Goal: Task Accomplishment & Management: Use online tool/utility

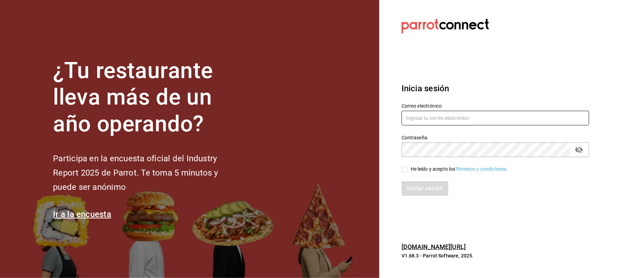
click at [409, 113] on div "Correo electrónico" at bounding box center [494, 114] width 187 height 23
click at [409, 113] on input "text" at bounding box center [494, 118] width 187 height 15
type input "cinthiasgs30@gmail.com"
click at [420, 167] on div "He leído y acepto los Términos y condiciones." at bounding box center [460, 169] width 98 height 7
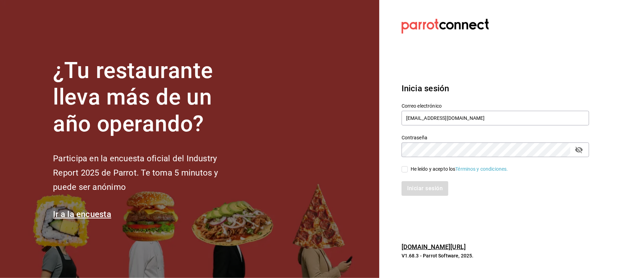
click at [408, 167] on input "He leído y acepto los Términos y condiciones." at bounding box center [404, 169] width 6 height 6
checkbox input "true"
click at [582, 146] on icon "passwordField" at bounding box center [579, 150] width 8 height 8
click at [306, 157] on div "¿Tu restaurante lleva más de un año operando? Participa en la encuesta oficial …" at bounding box center [316, 139] width 632 height 278
click at [434, 176] on div "Iniciar sesión" at bounding box center [491, 184] width 196 height 23
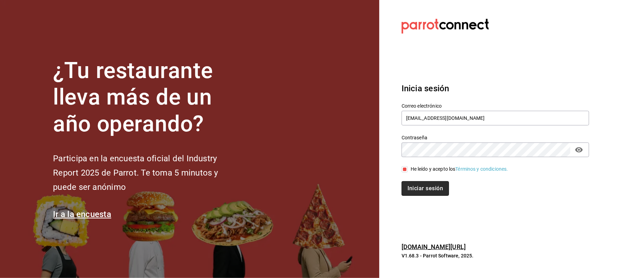
click at [431, 188] on button "Iniciar sesión" at bounding box center [424, 188] width 47 height 15
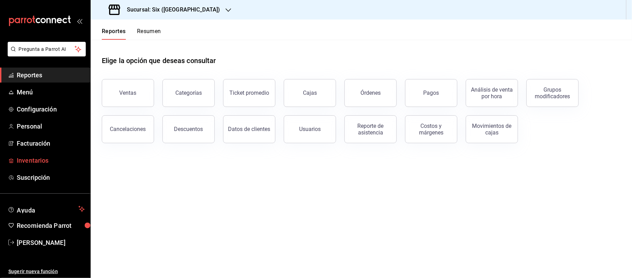
click at [33, 158] on span "Inventarios" at bounding box center [51, 160] width 68 height 9
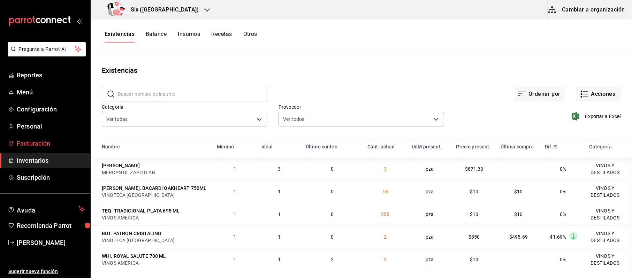
click at [38, 146] on span "Facturación" at bounding box center [51, 143] width 68 height 9
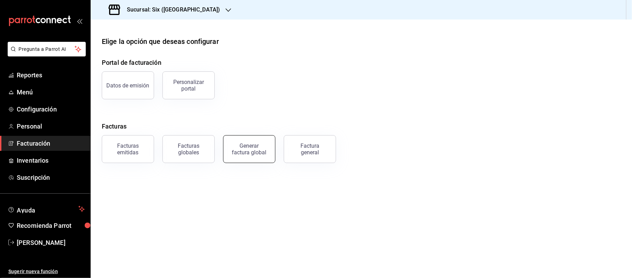
click at [264, 146] on div "Generar factura global" at bounding box center [249, 149] width 35 height 13
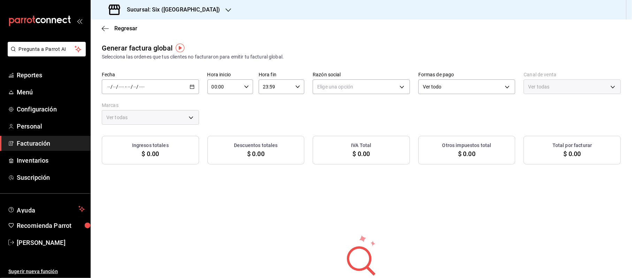
type input "PARROT,UBER_EATS,RAPPI,DIDI_FOOD,ONLINE"
click at [19, 145] on span "Facturación" at bounding box center [51, 143] width 68 height 9
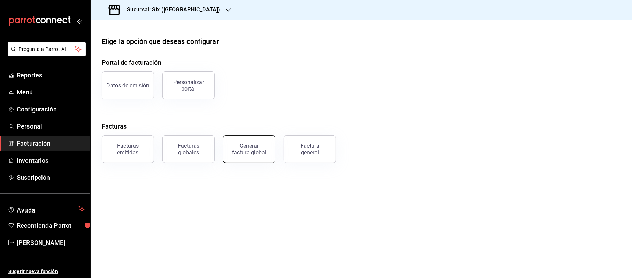
click at [247, 144] on div "Generar factura global" at bounding box center [249, 149] width 35 height 13
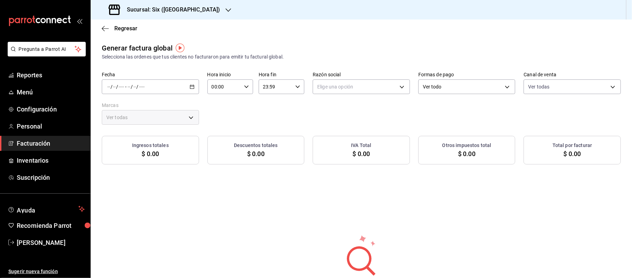
click at [190, 84] on icon "button" at bounding box center [192, 86] width 5 height 5
click at [53, 148] on span "Facturación" at bounding box center [51, 143] width 68 height 9
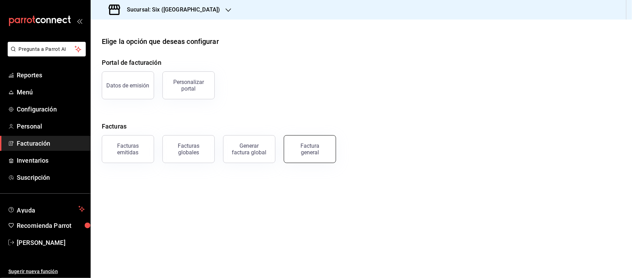
click at [301, 146] on div "Factura general" at bounding box center [309, 149] width 35 height 13
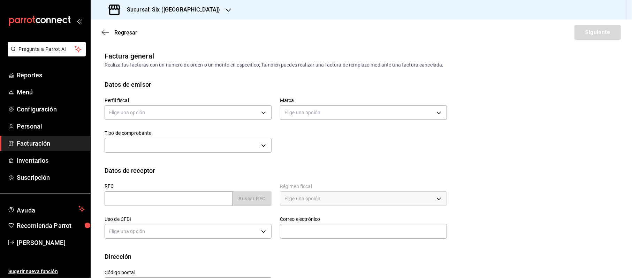
click at [229, 120] on div "Elige una opción" at bounding box center [188, 111] width 167 height 18
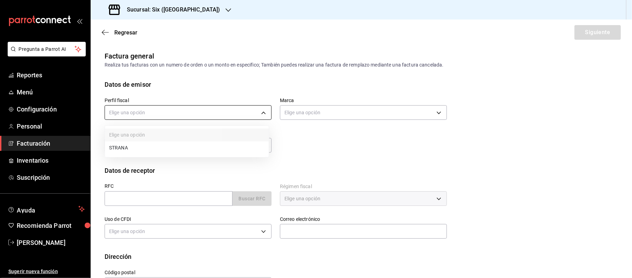
click at [210, 114] on body "Pregunta a Parrot AI Reportes Menú Configuración Personal Facturación Inventari…" at bounding box center [316, 139] width 632 height 278
click at [152, 148] on li "STRANA" at bounding box center [187, 147] width 164 height 13
type input "f3d1ee40-4de7-4f0c-a9a2-62c400416714"
type input "baeb6903-3627-474c-9165-d6779e3b1e87"
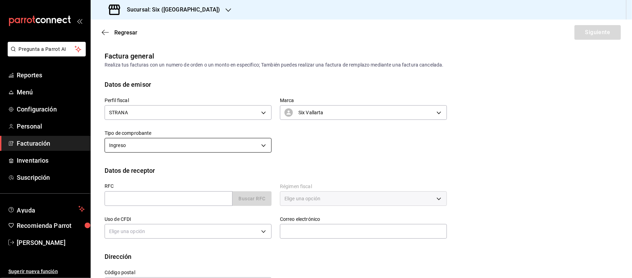
click at [214, 149] on body "Pregunta a Parrot AI Reportes Menú Configuración Personal Facturación Inventari…" at bounding box center [316, 139] width 632 height 278
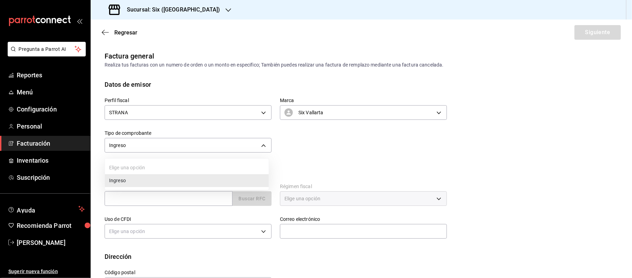
click at [141, 193] on div at bounding box center [316, 139] width 632 height 278
click at [141, 200] on input "text" at bounding box center [169, 198] width 128 height 15
type input "XAXX010101000"
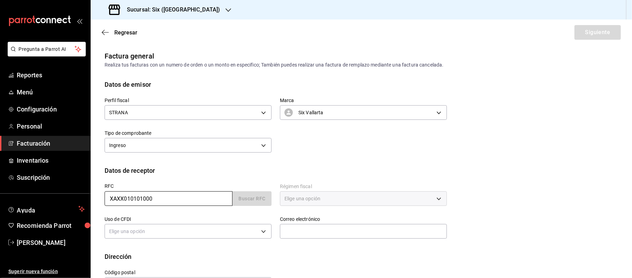
type input "48333"
type input "616"
type input "S01"
drag, startPoint x: 206, startPoint y: 232, endPoint x: 237, endPoint y: 232, distance: 31.7
click at [205, 232] on div "S01 - Sin efectos fiscales" at bounding box center [188, 231] width 167 height 15
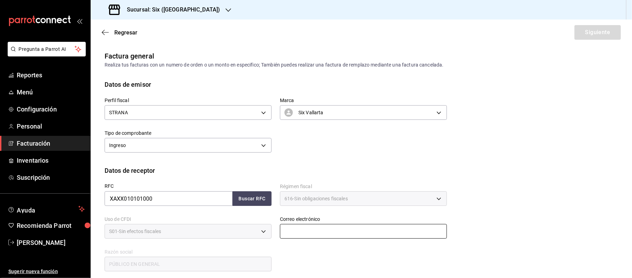
click at [316, 232] on input "text" at bounding box center [363, 231] width 167 height 15
type input "stranavallarta@grupoalme.com"
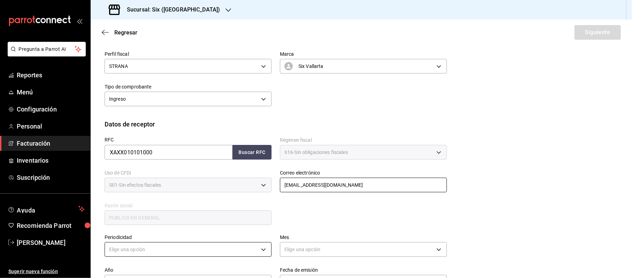
scroll to position [93, 0]
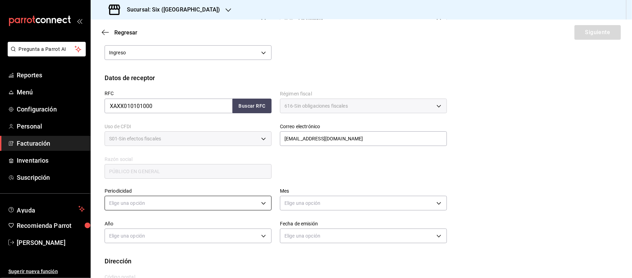
click at [131, 202] on body "Pregunta a Parrot AI Reportes Menú Configuración Personal Facturación Inventari…" at bounding box center [316, 139] width 632 height 278
click at [125, 225] on li "Diario" at bounding box center [187, 224] width 164 height 11
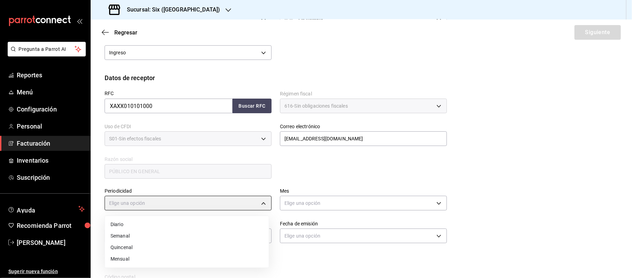
type input "DAILY"
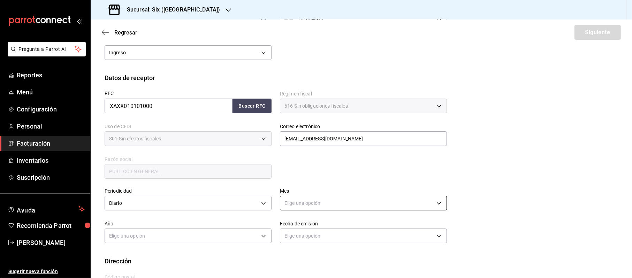
click at [357, 204] on body "Pregunta a Parrot AI Reportes Menú Configuración Personal Facturación Inventari…" at bounding box center [316, 139] width 632 height 278
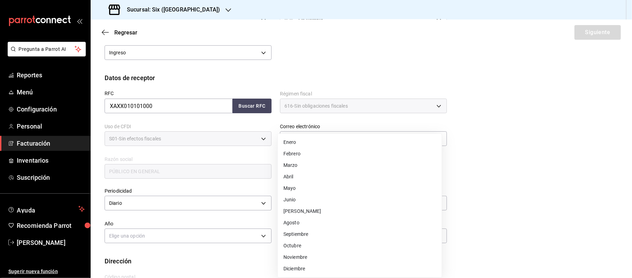
click at [301, 223] on li "Agosto" at bounding box center [360, 222] width 164 height 11
type input "8"
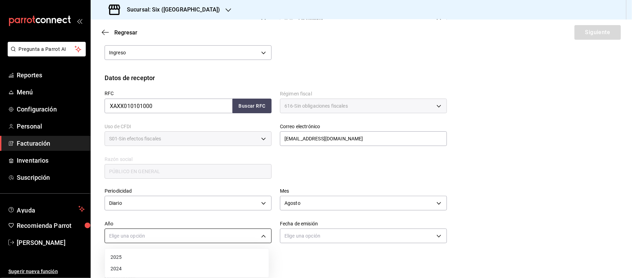
click at [154, 243] on body "Pregunta a Parrot AI Reportes Menú Configuración Personal Facturación Inventari…" at bounding box center [316, 139] width 632 height 278
click at [159, 235] on div at bounding box center [316, 139] width 632 height 278
click at [134, 241] on body "Pregunta a Parrot AI Reportes Menú Configuración Personal Facturación Inventari…" at bounding box center [316, 139] width 632 height 278
click at [129, 260] on li "2025" at bounding box center [187, 257] width 164 height 11
type input "2025"
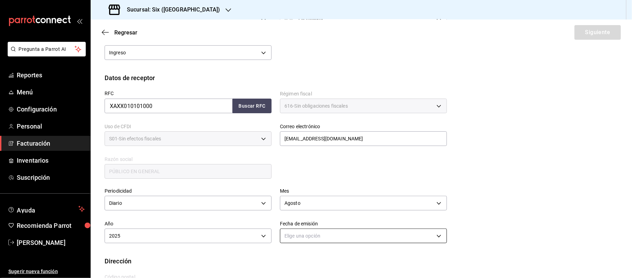
click at [321, 236] on body "Pregunta a Parrot AI Reportes Menú Configuración Personal Facturación Inventari…" at bounding box center [316, 139] width 632 height 278
click at [293, 254] on li "Hoy" at bounding box center [360, 257] width 164 height 11
type input "TODAY"
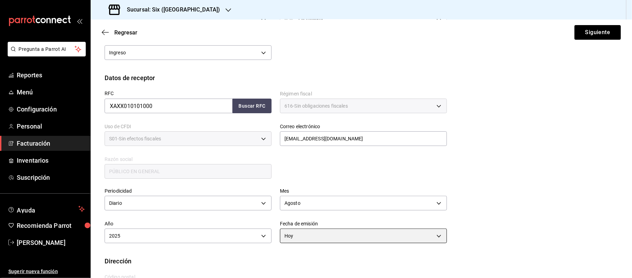
scroll to position [123, 0]
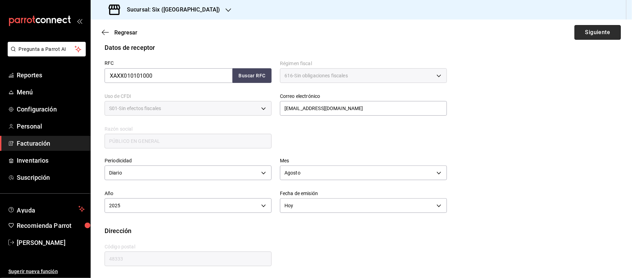
click at [589, 32] on button "Siguiente" at bounding box center [597, 32] width 46 height 15
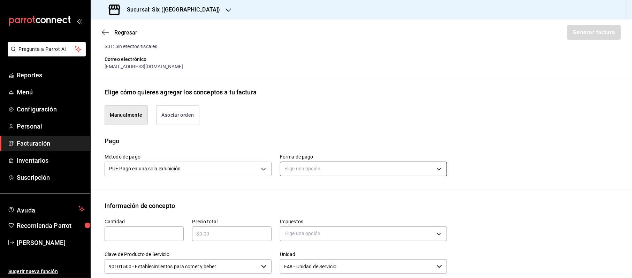
click at [313, 170] on body "Pregunta a Parrot AI Reportes Menú Configuración Personal Facturación Inventari…" at bounding box center [316, 139] width 632 height 278
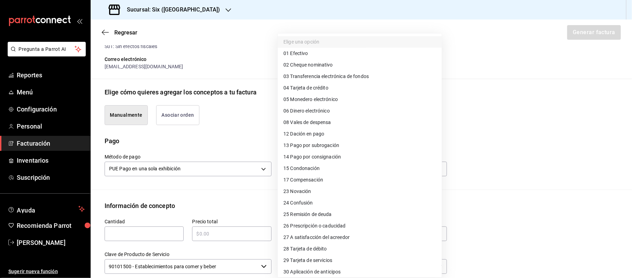
click at [321, 88] on span "04 Tarjeta de crédito" at bounding box center [305, 87] width 45 height 7
type input "04"
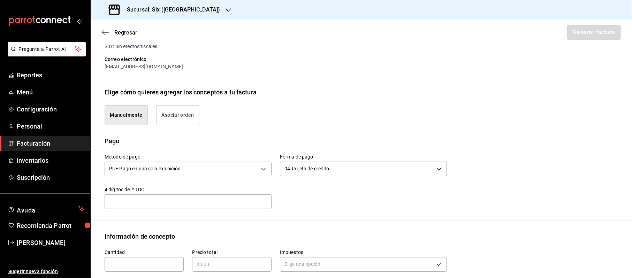
click at [122, 270] on div "​" at bounding box center [144, 264] width 79 height 15
type input "1"
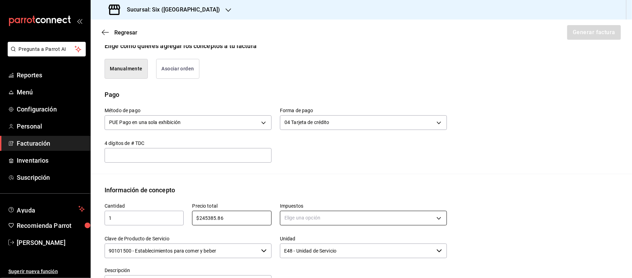
type input "$245385.86"
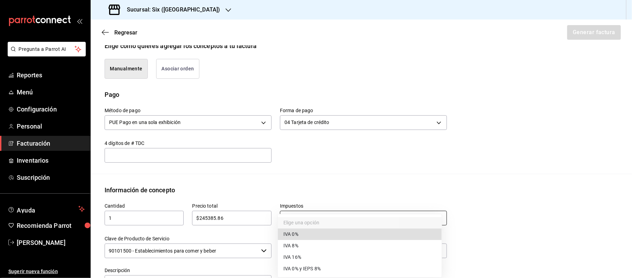
click at [325, 223] on body "Pregunta a Parrot AI Reportes Menú Configuración Personal Facturación Inventari…" at bounding box center [316, 139] width 632 height 278
click at [294, 253] on li "IVA 16%" at bounding box center [360, 257] width 164 height 11
type input "IVA_16"
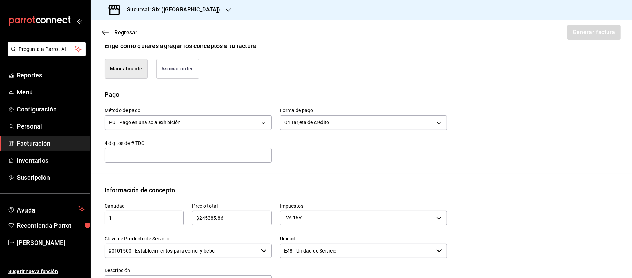
click at [176, 250] on input "90101500 - Establecimientos para comer y beber" at bounding box center [182, 251] width 154 height 15
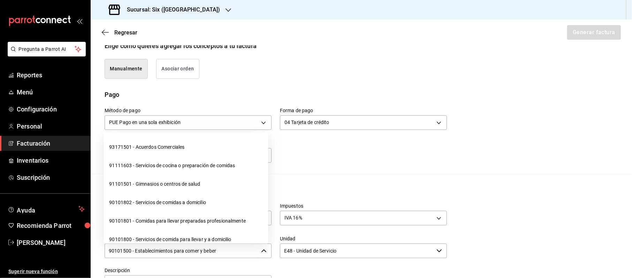
click at [212, 255] on input "90101500 - Establecimientos para comer y beber" at bounding box center [182, 251] width 154 height 15
drag, startPoint x: 221, startPoint y: 250, endPoint x: 71, endPoint y: 254, distance: 149.9
click at [71, 254] on div "Pregunta a Parrot AI Reportes Menú Configuración Personal Facturación Inventari…" at bounding box center [316, 139] width 632 height 278
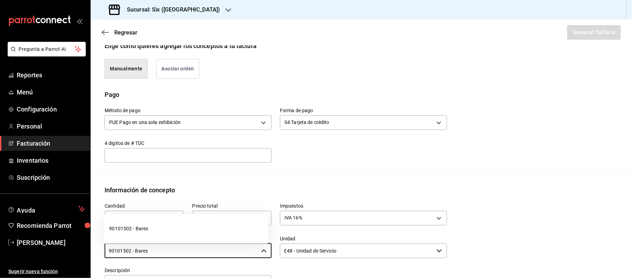
type input "90101502 - Bares"
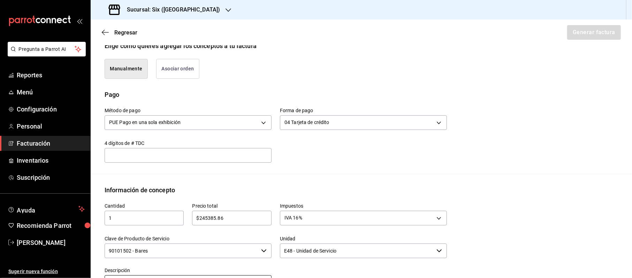
scroll to position [181, 0]
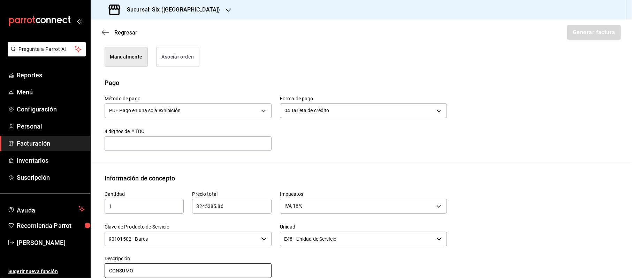
type input "CONSUMO"
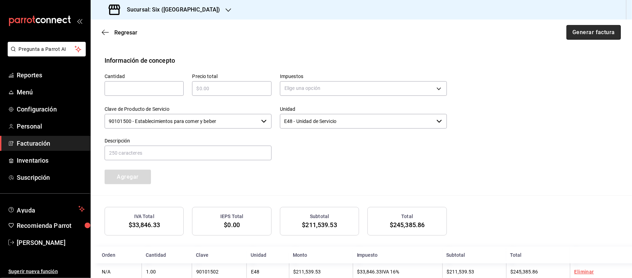
click at [588, 36] on button "Generar factura" at bounding box center [593, 32] width 54 height 15
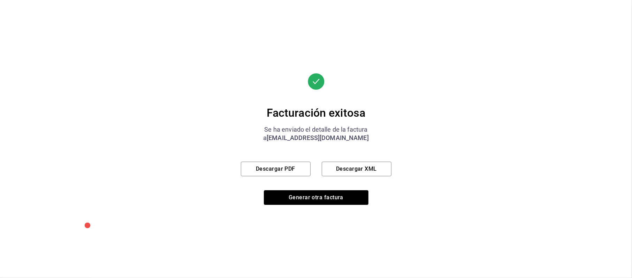
click at [443, 267] on div "Facturación exitosa Se ha enviado el detalle de la factura a stranavallarta@gru…" at bounding box center [316, 139] width 632 height 278
click at [295, 169] on button "Descargar PDF" at bounding box center [276, 169] width 70 height 15
click at [323, 197] on button "Generar otra factura" at bounding box center [316, 197] width 105 height 15
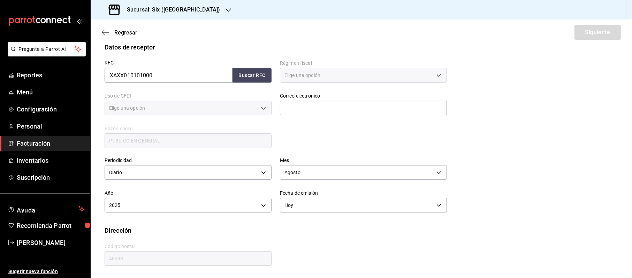
type input "616"
type input "S01"
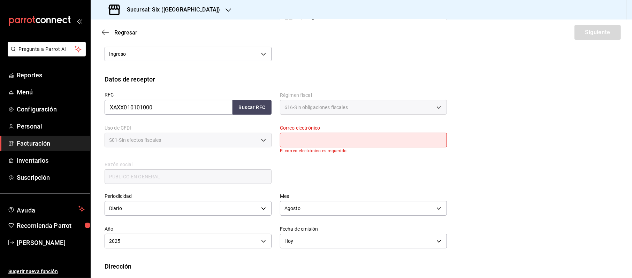
click at [300, 143] on input "text" at bounding box center [363, 140] width 167 height 15
type input "stranavallarta@grupoalme.com"
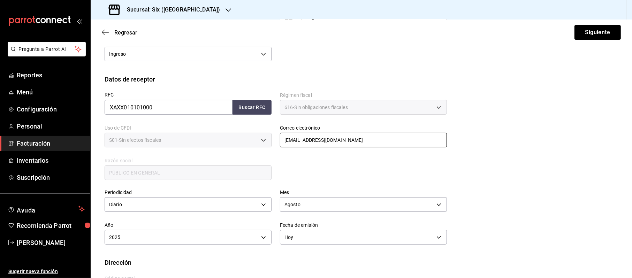
scroll to position [123, 0]
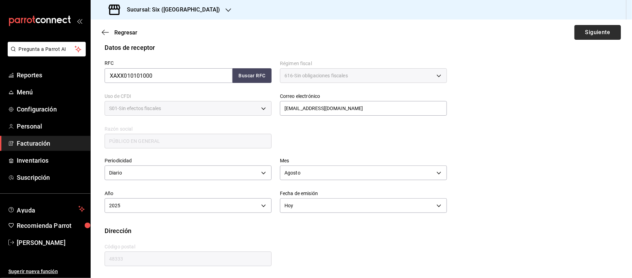
click at [604, 37] on button "Siguiente" at bounding box center [597, 32] width 46 height 15
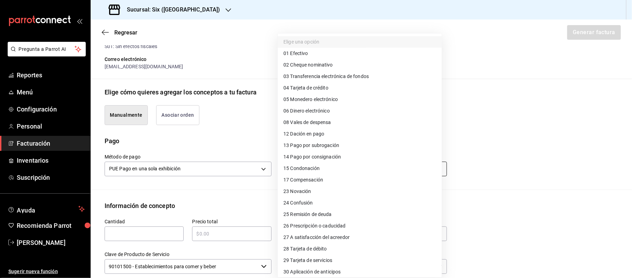
click at [308, 170] on body "Pregunta a Parrot AI Reportes Menú Configuración Personal Facturación Inventari…" at bounding box center [316, 139] width 632 height 278
click at [314, 246] on span "28 Tarjeta de débito" at bounding box center [305, 248] width 44 height 7
type input "28"
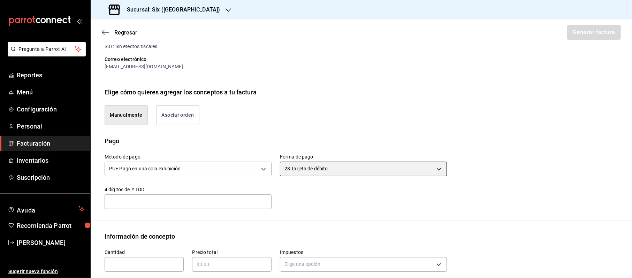
scroll to position [216, 0]
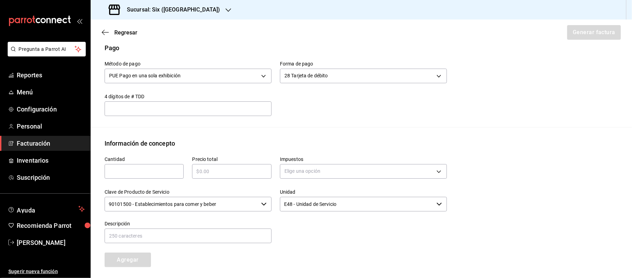
click at [165, 169] on input "text" at bounding box center [144, 171] width 79 height 8
type input "1"
type input "$79658.39"
click at [319, 167] on body "Pregunta a Parrot AI Reportes Menú Configuración Personal Facturación Inventari…" at bounding box center [316, 139] width 632 height 278
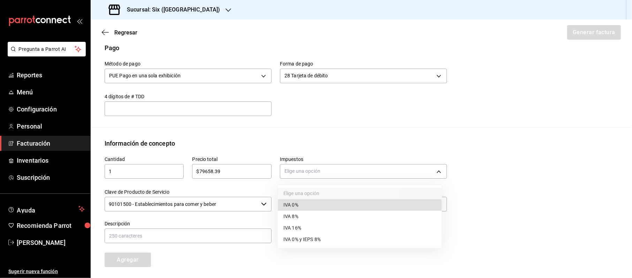
click at [293, 173] on div at bounding box center [316, 139] width 632 height 278
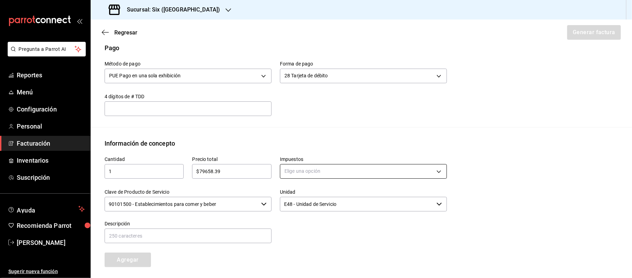
click at [303, 175] on body "Pregunta a Parrot AI Reportes Menú Configuración Personal Facturación Inventari…" at bounding box center [316, 139] width 632 height 278
click at [299, 231] on span "IVA 16%" at bounding box center [292, 227] width 18 height 7
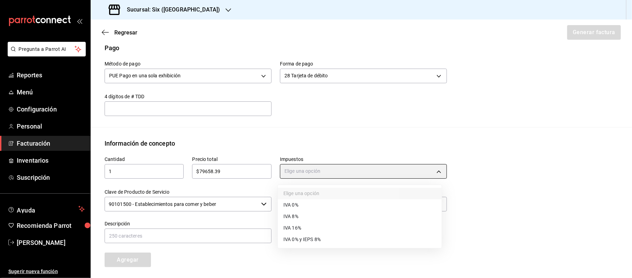
type input "IVA_16"
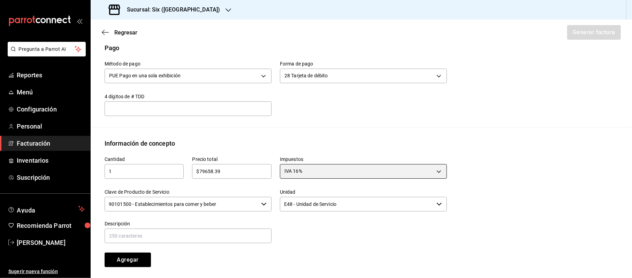
click at [164, 212] on div "Clave de Producto de Servicio 90101500 - Establecimientos para comer y beber ​" at bounding box center [188, 200] width 167 height 23
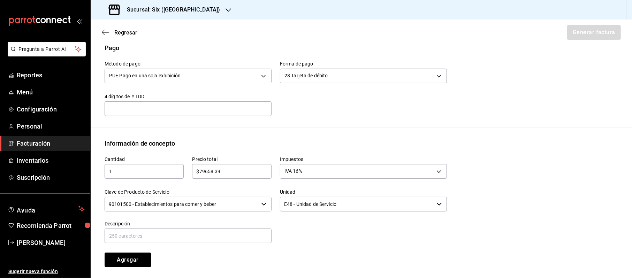
click at [168, 204] on input "90101500 - Establecimientos para comer y beber" at bounding box center [182, 204] width 154 height 15
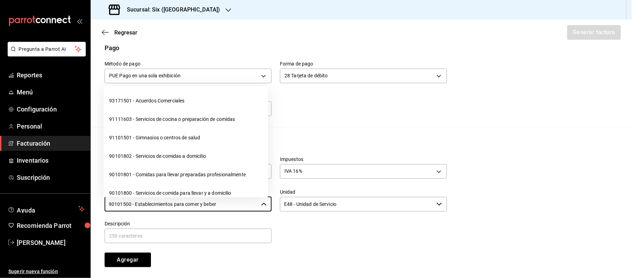
drag, startPoint x: 146, startPoint y: 208, endPoint x: 0, endPoint y: 198, distance: 146.7
click at [0, 198] on div "Pregunta a Parrot AI Reportes Menú Configuración Personal Facturación Inventari…" at bounding box center [316, 139] width 632 height 278
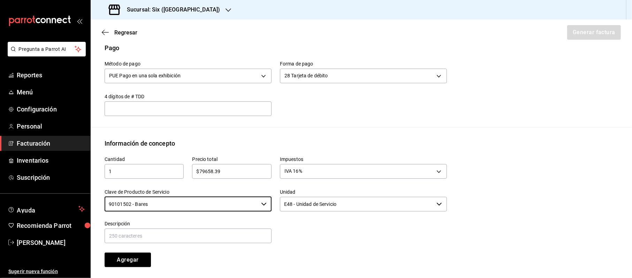
type input "90101502 - Bares"
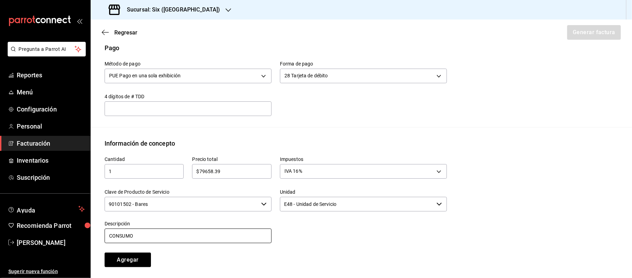
type input "CONSUMO"
click at [105, 253] on button "Agregar" at bounding box center [128, 260] width 46 height 15
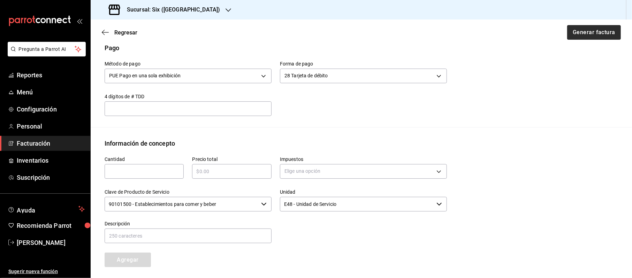
click at [564, 35] on div "Regresar Generar factura" at bounding box center [361, 33] width 541 height 26
click at [584, 36] on button "Generar factura" at bounding box center [593, 32] width 54 height 15
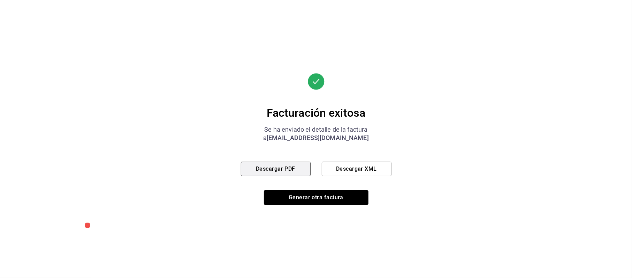
click at [275, 169] on button "Descargar PDF" at bounding box center [276, 169] width 70 height 15
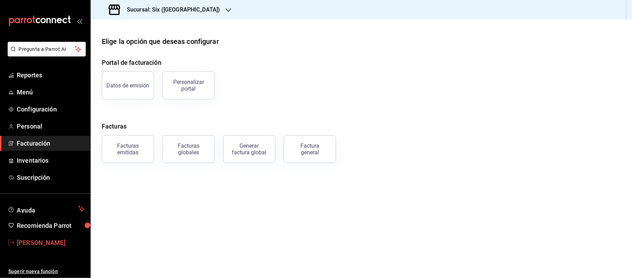
click at [49, 243] on span "Cinthia Sarahí Gonzalez" at bounding box center [51, 242] width 68 height 9
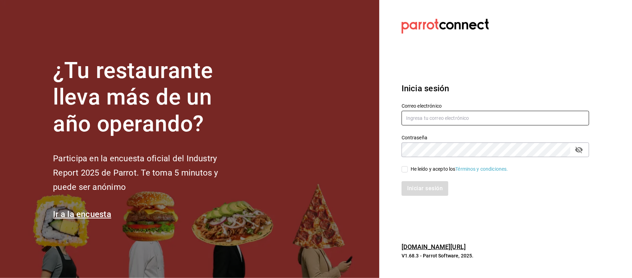
click at [449, 119] on input "text" at bounding box center [494, 118] width 187 height 15
type input "C"
type input "ciinthiasgs15@gmail.com"
click at [420, 164] on div "He leído y acepto los Términos y condiciones." at bounding box center [491, 165] width 196 height 16
click at [421, 170] on div "He leído y acepto los Términos y condiciones." at bounding box center [460, 169] width 98 height 7
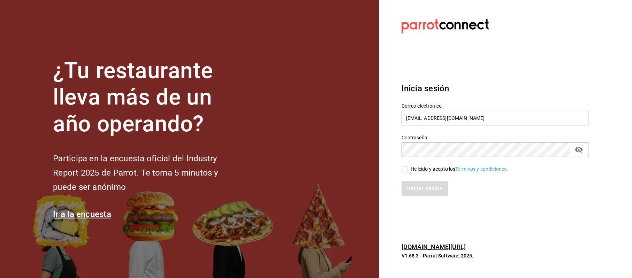
click at [408, 170] on input "He leído y acepto los Términos y condiciones." at bounding box center [404, 169] width 6 height 6
checkbox input "true"
click at [422, 190] on button "Iniciar sesión" at bounding box center [424, 188] width 47 height 15
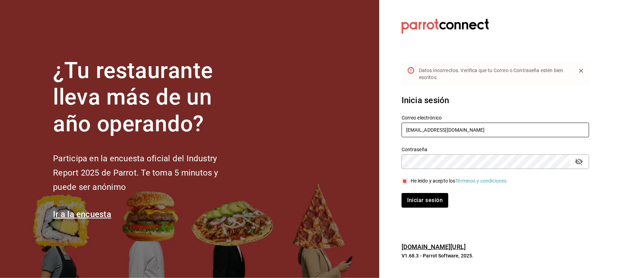
click at [408, 132] on input "ciinthiasgs15@gmail.com" at bounding box center [494, 130] width 187 height 15
type input "cinthiasgs15@gmail.com"
click at [434, 198] on button "Iniciar sesión" at bounding box center [424, 200] width 47 height 15
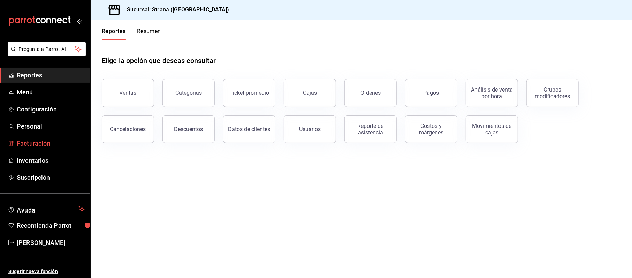
click at [40, 142] on span "Facturación" at bounding box center [51, 143] width 68 height 9
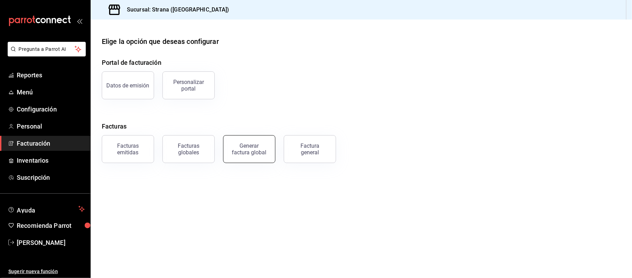
click at [246, 149] on div "Generar factura global" at bounding box center [249, 149] width 35 height 13
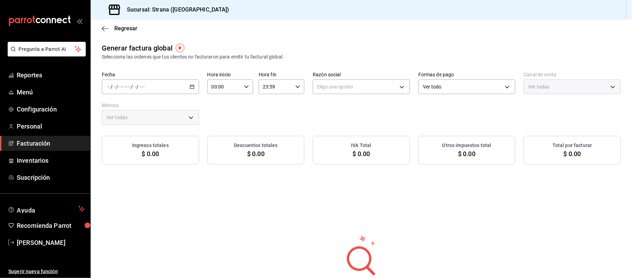
type input "PARROT,UBER_EATS,RAPPI,DIDI_FOOD,ONLINE"
click at [33, 145] on span "Facturación" at bounding box center [51, 143] width 68 height 9
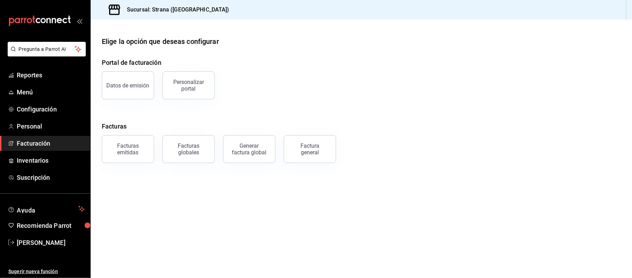
click at [321, 149] on div "Factura general" at bounding box center [309, 149] width 35 height 13
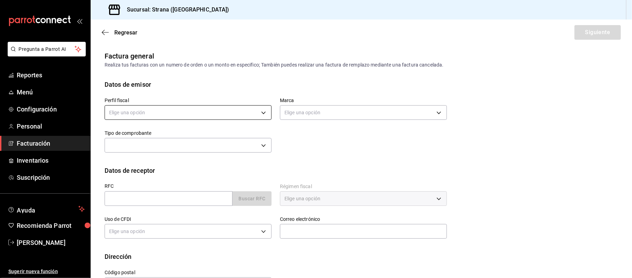
click at [160, 112] on body "Pregunta a Parrot AI Reportes Menú Configuración Personal Facturación Inventari…" at bounding box center [316, 139] width 632 height 278
click at [360, 147] on div at bounding box center [316, 139] width 632 height 278
click at [228, 114] on body "Pregunta a Parrot AI Reportes Menú Configuración Personal Facturación Inventari…" at bounding box center [316, 139] width 632 height 278
click at [312, 149] on div at bounding box center [316, 139] width 632 height 278
click at [261, 110] on body "Pregunta a Parrot AI Reportes Menú Configuración Personal Facturación Inventari…" at bounding box center [316, 139] width 632 height 278
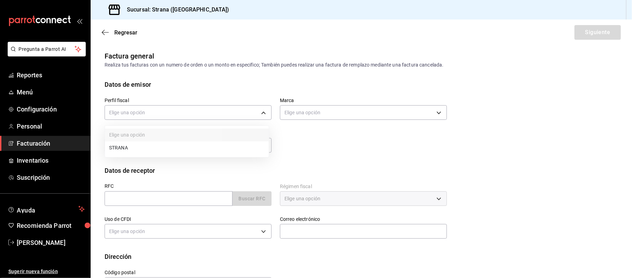
drag, startPoint x: 179, startPoint y: 148, endPoint x: 264, endPoint y: 131, distance: 86.5
click at [180, 148] on li "STRANA" at bounding box center [187, 147] width 164 height 13
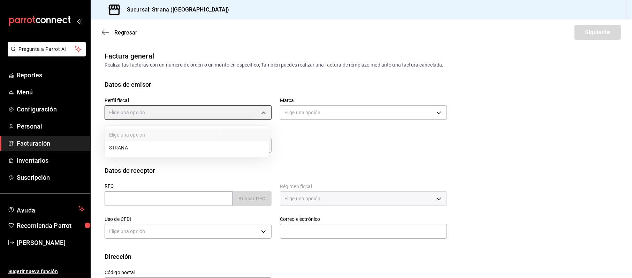
type input "5ce491d7-2ec8-4630-8b62-674394e709e4"
type input "4106bc60-c81d-48da-9404-f1319fbcfb4f"
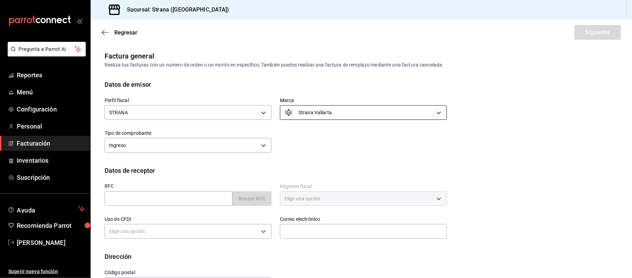
click at [317, 105] on body "Pregunta a Parrot AI Reportes Menú Configuración Personal Facturación Inventari…" at bounding box center [316, 139] width 632 height 278
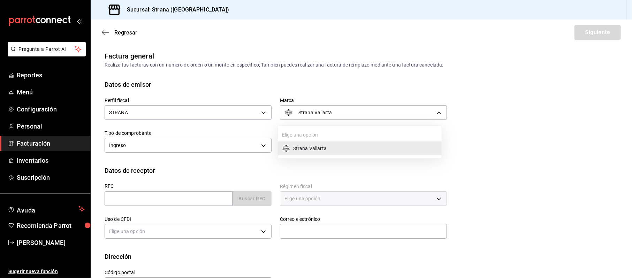
click at [141, 193] on div at bounding box center [316, 139] width 632 height 278
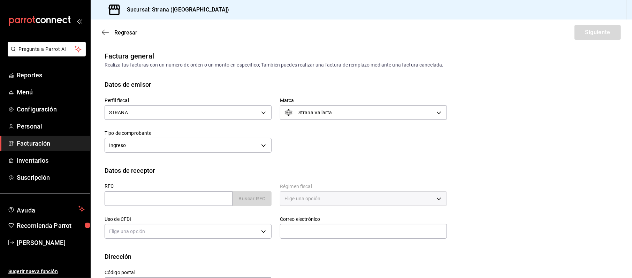
click at [141, 194] on div "Elige una opción Strana Vallarta" at bounding box center [316, 139] width 632 height 278
click at [137, 197] on input "text" at bounding box center [169, 198] width 128 height 15
type input "XAXX010101000"
type input "48333"
type input "616"
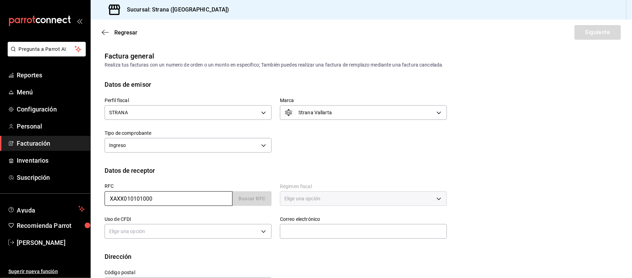
type input "S01"
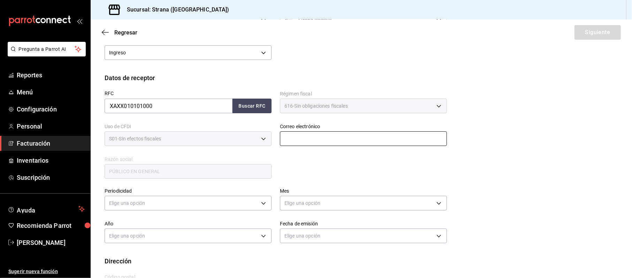
click at [309, 143] on input "text" at bounding box center [363, 138] width 167 height 15
type input "stranavallarta@grupoalme.com"
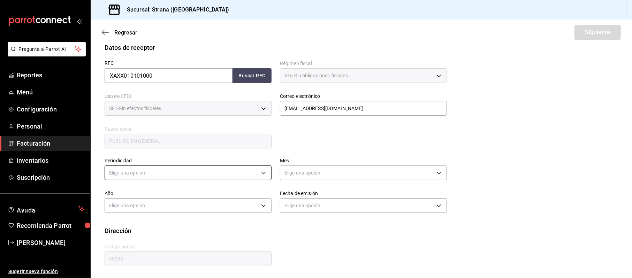
click at [175, 173] on body "Pregunta a Parrot AI Reportes Menú Configuración Personal Facturación Inventari…" at bounding box center [316, 139] width 632 height 278
click at [131, 194] on li "Diario" at bounding box center [187, 194] width 164 height 11
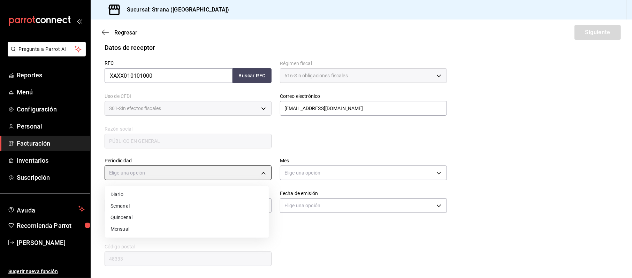
type input "DAILY"
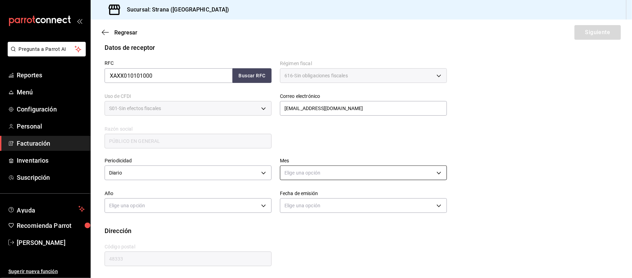
click at [384, 173] on body "Pregunta a Parrot AI Reportes Menú Configuración Personal Facturación Inventari…" at bounding box center [316, 139] width 632 height 278
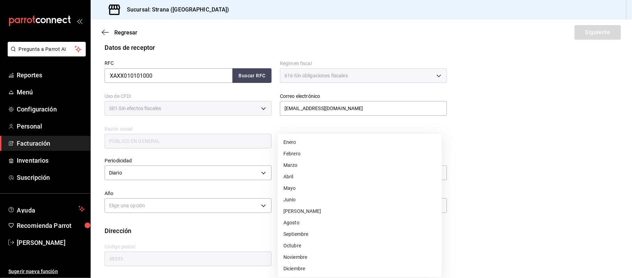
click at [293, 224] on li "Agosto" at bounding box center [360, 222] width 164 height 11
type input "8"
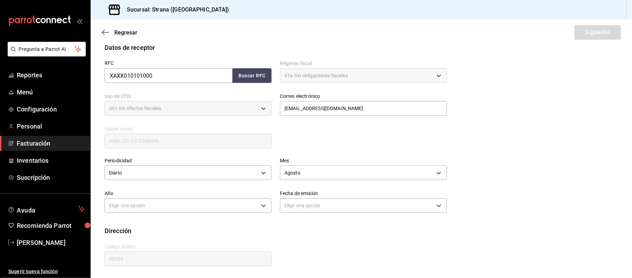
click at [183, 215] on div "Periodicidad Diario DAILY Mes Agosto 8 Año Elige una opción Fecha de emisión El…" at bounding box center [361, 187] width 513 height 77
click at [178, 209] on body "Pregunta a Parrot AI Reportes Menú Configuración Personal Facturación Inventari…" at bounding box center [316, 139] width 632 height 278
click at [126, 228] on li "2025" at bounding box center [187, 227] width 164 height 11
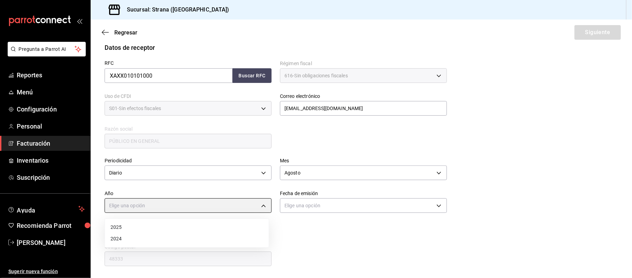
type input "2025"
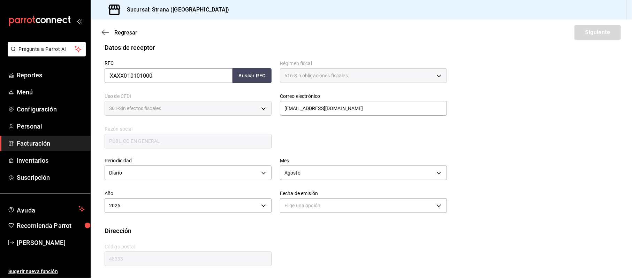
click at [288, 191] on label "Fecha de emisión" at bounding box center [363, 193] width 167 height 5
click at [295, 197] on div "Elige una opción" at bounding box center [363, 204] width 167 height 18
click at [296, 202] on body "Pregunta a Parrot AI Reportes Menú Configuración Personal Facturación Inventari…" at bounding box center [316, 139] width 632 height 278
click at [290, 224] on li "Hoy" at bounding box center [360, 227] width 164 height 11
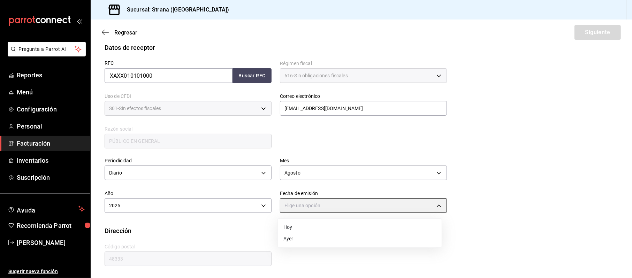
type input "TODAY"
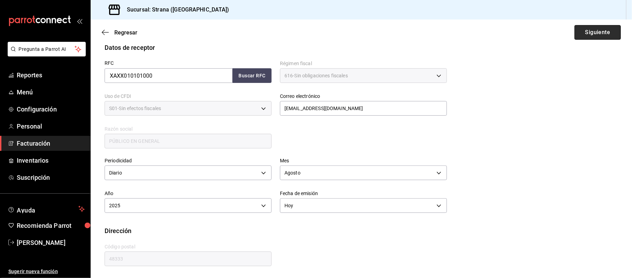
click at [594, 36] on button "Siguiente" at bounding box center [597, 32] width 46 height 15
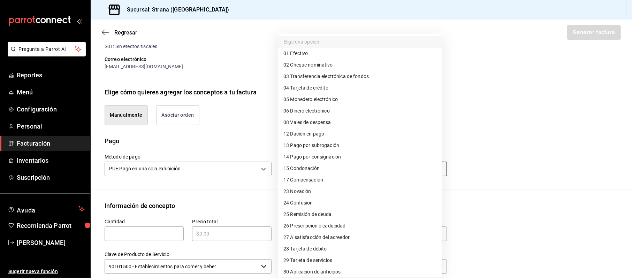
click at [406, 168] on body "Pregunta a Parrot AI Reportes Menú Configuración Personal Facturación Inventari…" at bounding box center [316, 139] width 632 height 278
click at [322, 86] on span "04 Tarjeta de crédito" at bounding box center [305, 87] width 45 height 7
type input "04"
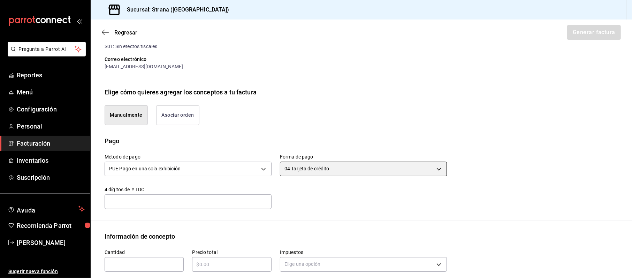
scroll to position [216, 0]
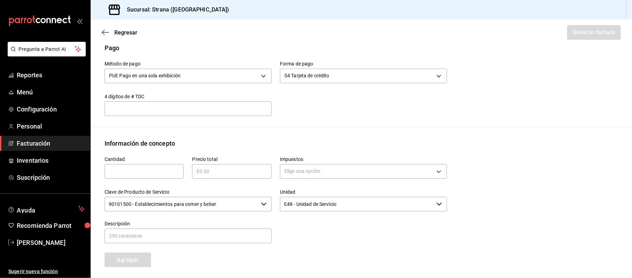
click at [127, 172] on input "text" at bounding box center [144, 171] width 79 height 8
type input "1"
type input "$229702.49"
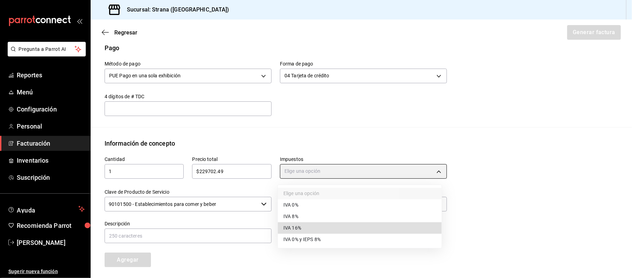
type input "IVA_16"
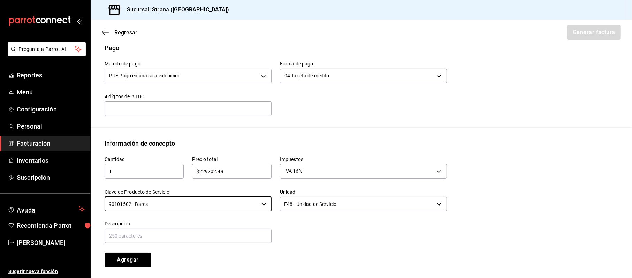
type input "90101502 - Bares"
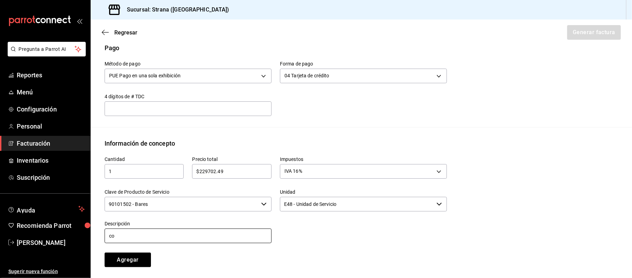
type input "c"
type input "CONSUMO"
click at [105, 253] on button "Agregar" at bounding box center [128, 260] width 46 height 15
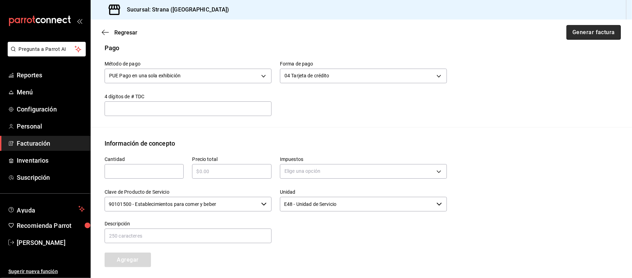
click at [566, 26] on button "Generar factura" at bounding box center [593, 32] width 54 height 15
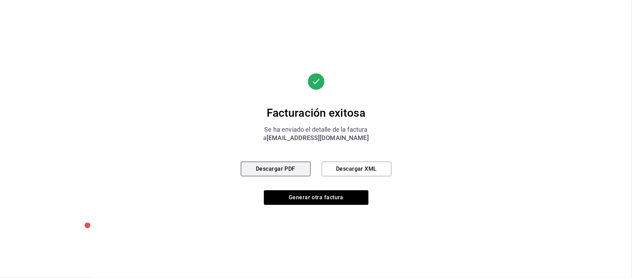
click at [244, 173] on button "Descargar PDF" at bounding box center [276, 169] width 70 height 15
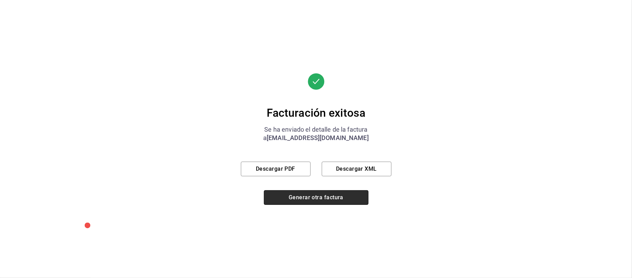
click at [301, 199] on button "Generar otra factura" at bounding box center [316, 197] width 105 height 15
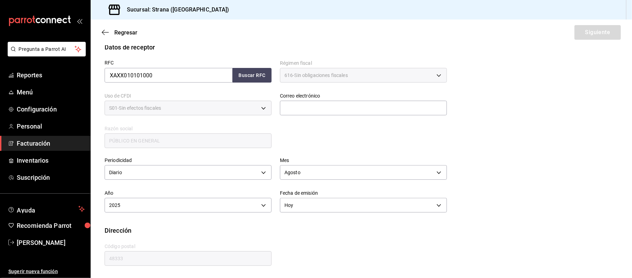
scroll to position [91, 0]
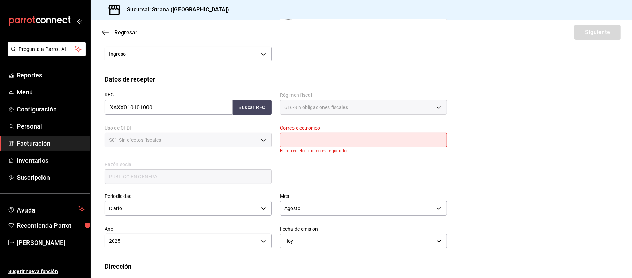
click at [307, 140] on input "text" at bounding box center [363, 140] width 167 height 15
type input "stranavallarta@grupoalme.com"
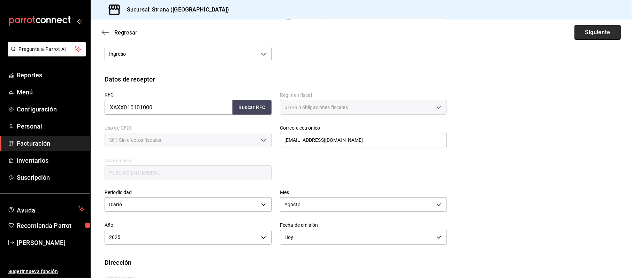
click at [592, 25] on button "Siguiente" at bounding box center [597, 32] width 46 height 15
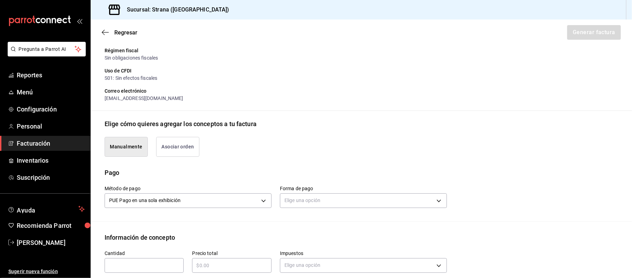
click at [324, 191] on div "Elige una opción" at bounding box center [363, 200] width 167 height 18
click at [320, 192] on div "Elige una opción" at bounding box center [363, 200] width 167 height 18
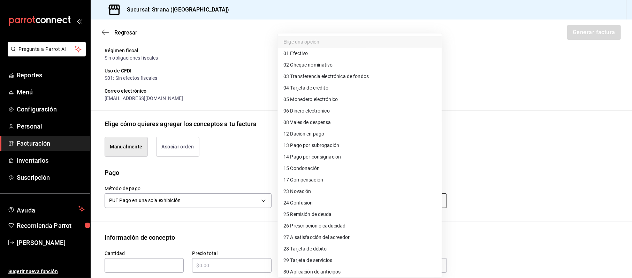
drag, startPoint x: 315, startPoint y: 197, endPoint x: 311, endPoint y: 175, distance: 22.0
click at [315, 197] on body "Pregunta a Parrot AI Reportes Menú Configuración Personal Facturación Inventari…" at bounding box center [316, 139] width 632 height 278
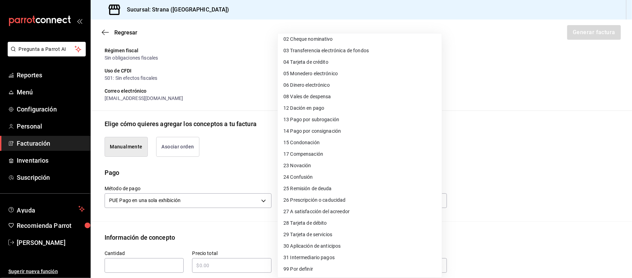
click at [305, 220] on span "28 Tarjeta de débito" at bounding box center [305, 223] width 44 height 7
type input "28"
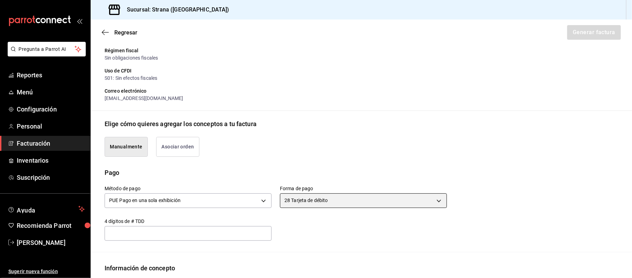
scroll to position [184, 0]
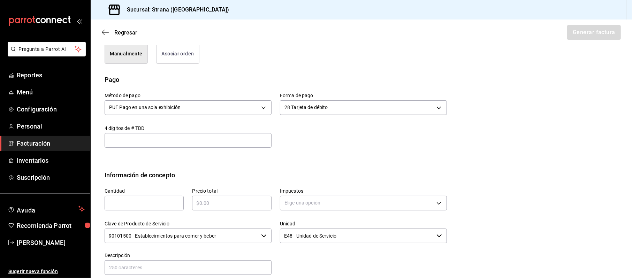
click at [130, 202] on input "text" at bounding box center [144, 203] width 79 height 8
type input "1"
type input "$72695.36"
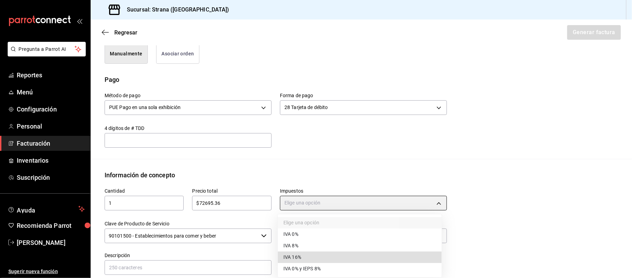
type input "IVA_16"
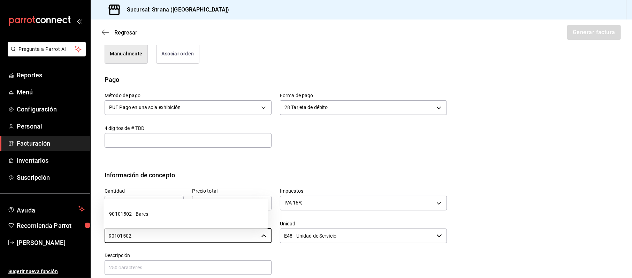
type input "90101502 - Bares"
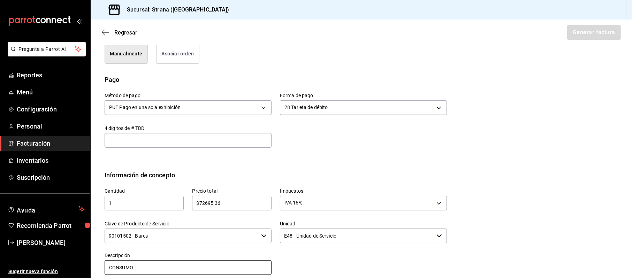
type input "CONSUMO"
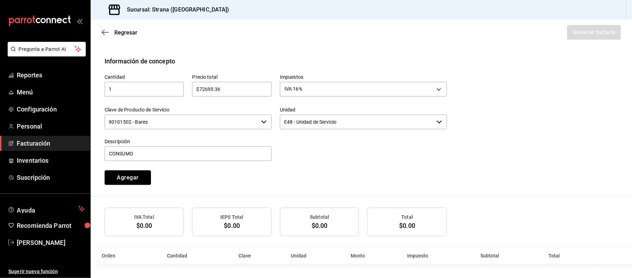
click at [105, 170] on button "Agregar" at bounding box center [128, 177] width 46 height 15
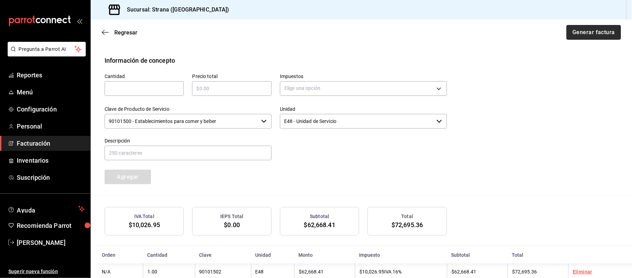
click at [588, 34] on button "Generar factura" at bounding box center [593, 32] width 54 height 15
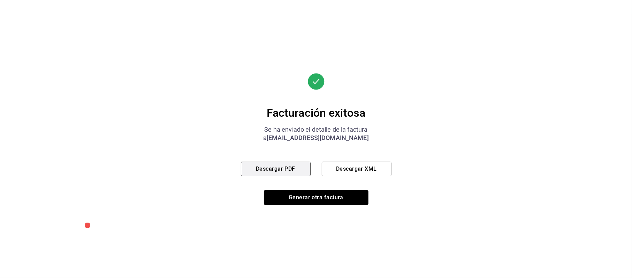
click at [276, 172] on button "Descargar PDF" at bounding box center [276, 169] width 70 height 15
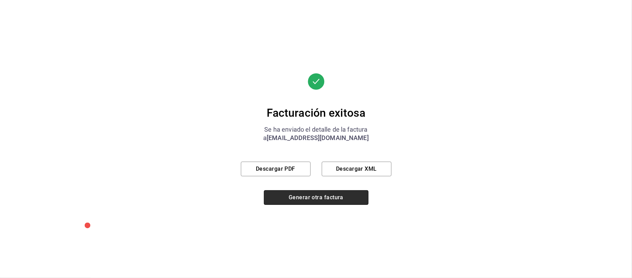
click at [316, 203] on button "Generar otra factura" at bounding box center [316, 197] width 105 height 15
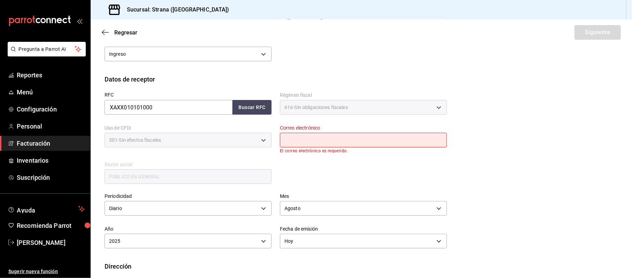
click at [299, 144] on input "text" at bounding box center [363, 140] width 167 height 15
type input "stranavallarta@grupoalme.com"
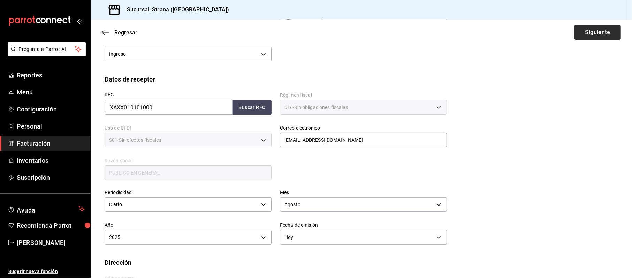
click at [598, 16] on div "Sucursal: Strana (Vallarta)" at bounding box center [361, 10] width 541 height 20
click at [590, 28] on button "Siguiente" at bounding box center [597, 32] width 46 height 15
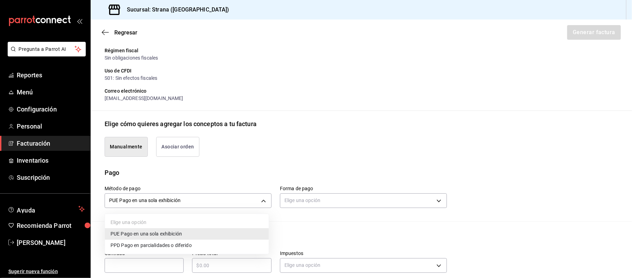
click at [254, 201] on body "Pregunta a Parrot AI Reportes Menú Configuración Personal Facturación Inventari…" at bounding box center [316, 139] width 632 height 278
click at [307, 197] on div at bounding box center [316, 139] width 632 height 278
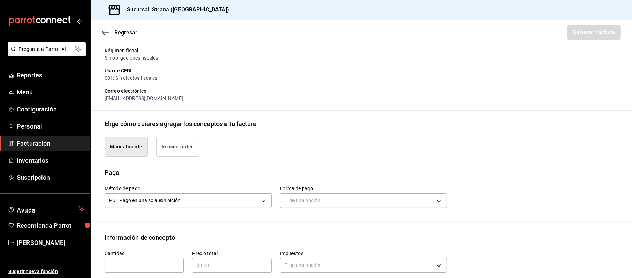
click at [306, 200] on body "Pregunta a Parrot AI Reportes Menú Configuración Personal Facturación Inventari…" at bounding box center [316, 139] width 632 height 278
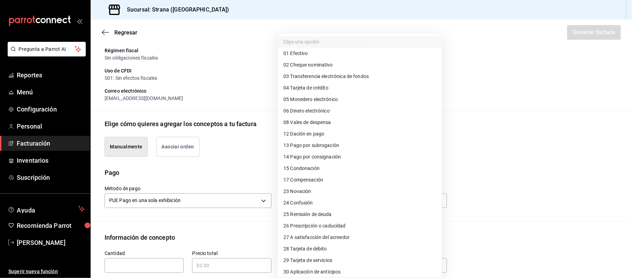
click at [331, 90] on li "04 Tarjeta de crédito" at bounding box center [360, 87] width 164 height 11
type input "04"
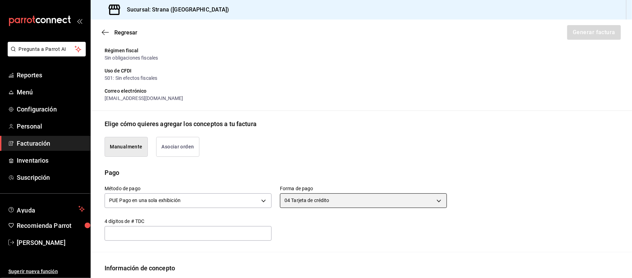
scroll to position [184, 0]
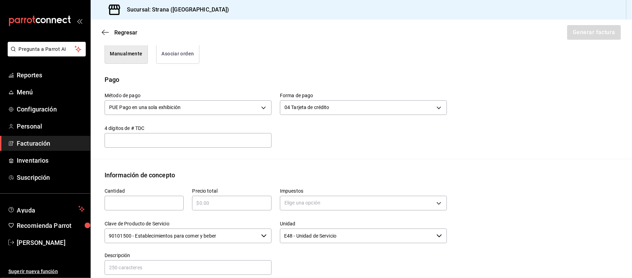
click at [112, 205] on input "text" at bounding box center [144, 203] width 79 height 8
type input "1"
type input "$146851.19"
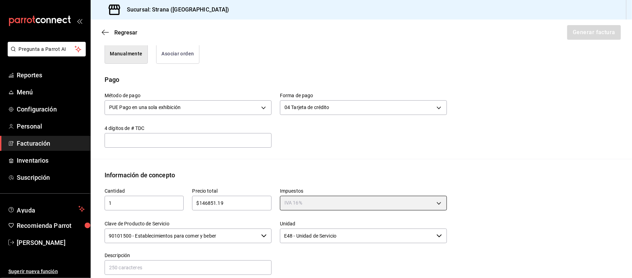
type input "IVA_16"
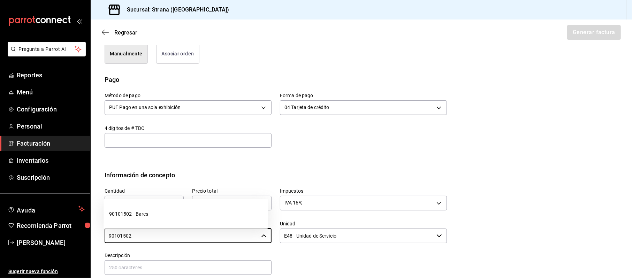
type input "90101502 - Bares"
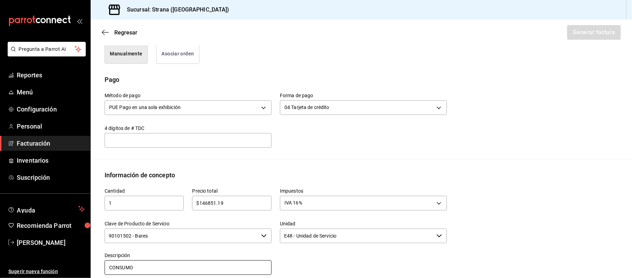
type input "CONSUMO"
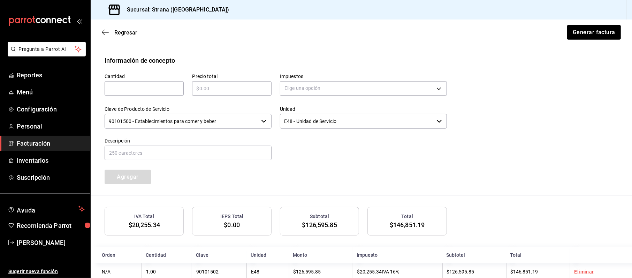
scroll to position [317, 0]
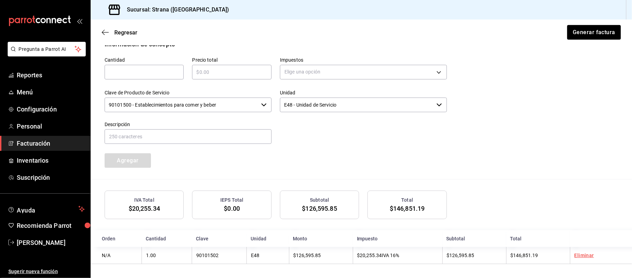
click at [582, 21] on div "Regresar Generar factura" at bounding box center [361, 33] width 541 height 26
click at [581, 31] on button "Generar factura" at bounding box center [593, 32] width 54 height 15
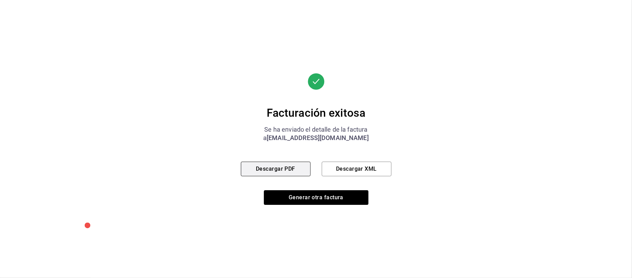
click at [246, 175] on button "Descargar PDF" at bounding box center [276, 169] width 70 height 15
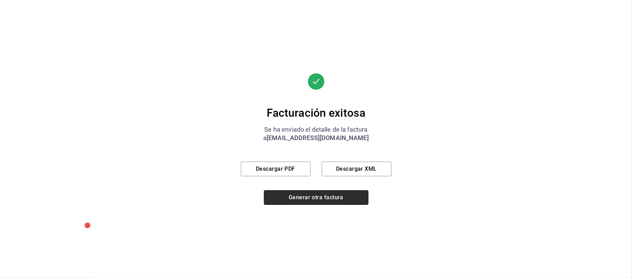
click at [319, 199] on button "Generar otra factura" at bounding box center [316, 197] width 105 height 15
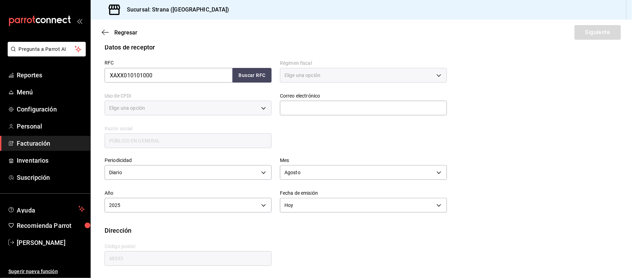
type input "616"
type input "S01"
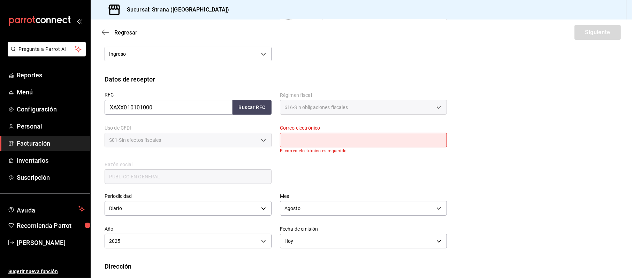
click at [309, 143] on input "text" at bounding box center [363, 140] width 167 height 15
type input "stranavallarta@grupoalme.com"
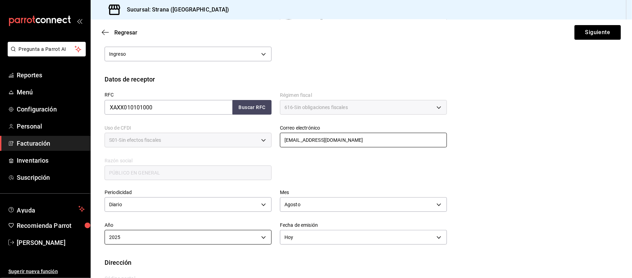
scroll to position [123, 0]
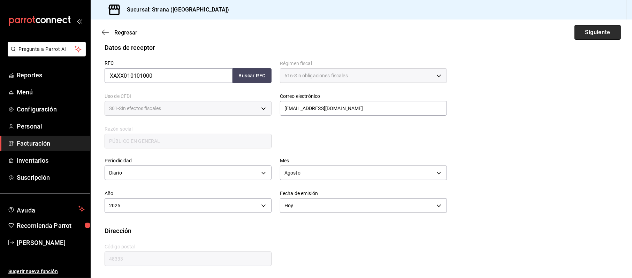
click at [596, 38] on button "Siguiente" at bounding box center [597, 32] width 46 height 15
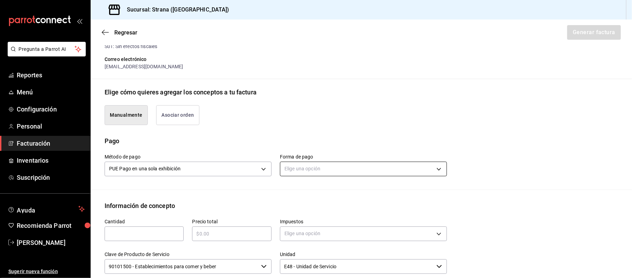
click at [311, 166] on body "Pregunta a Parrot AI Reportes Menú Configuración Personal Facturación Inventari…" at bounding box center [316, 139] width 632 height 278
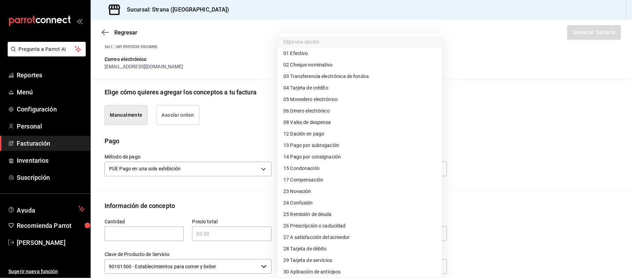
click at [302, 246] on span "28 Tarjeta de débito" at bounding box center [305, 248] width 44 height 7
type input "28"
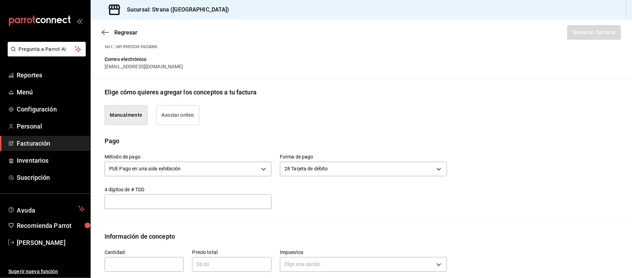
click at [138, 256] on div "Cantidad ​" at bounding box center [144, 261] width 79 height 22
click at [131, 261] on input "text" at bounding box center [144, 264] width 79 height 8
type input "1"
type input "$136362.9"
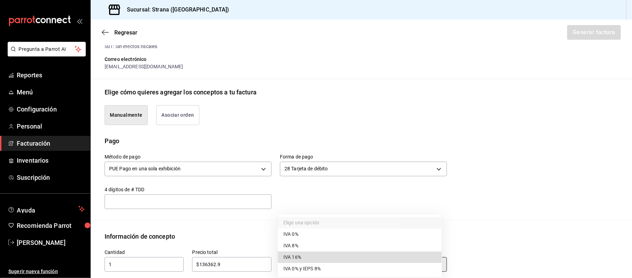
type input "IVA_16"
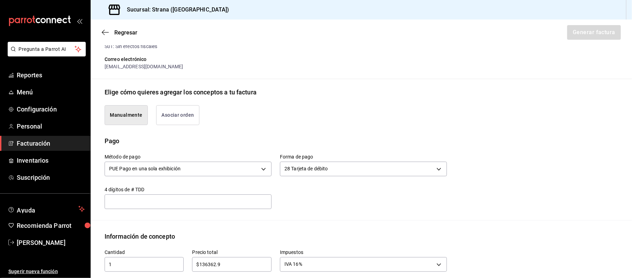
scroll to position [272, 0]
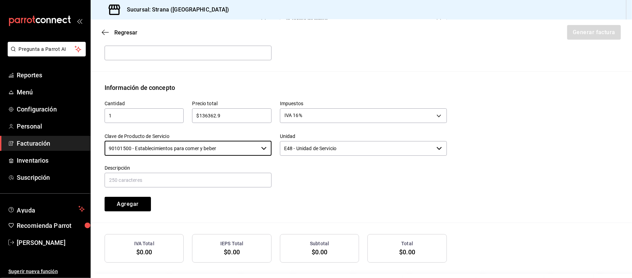
type input "8"
type input "90101502 - Bares"
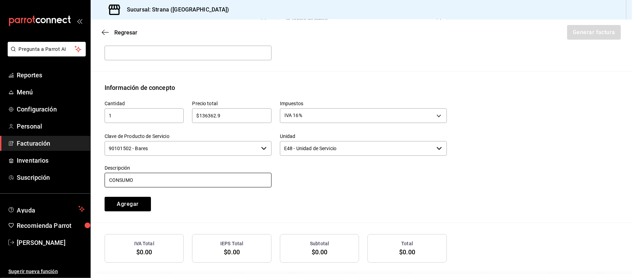
type input "CONSUMO"
click at [105, 197] on button "Agregar" at bounding box center [128, 204] width 46 height 15
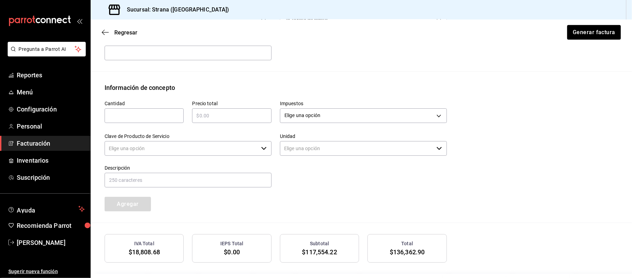
type input "90101500 - Establecimientos para comer y beber"
type input "E48 - Unidad de Servicio"
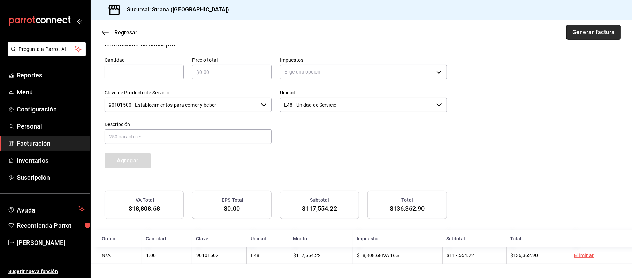
click at [582, 30] on button "Generar factura" at bounding box center [593, 32] width 54 height 15
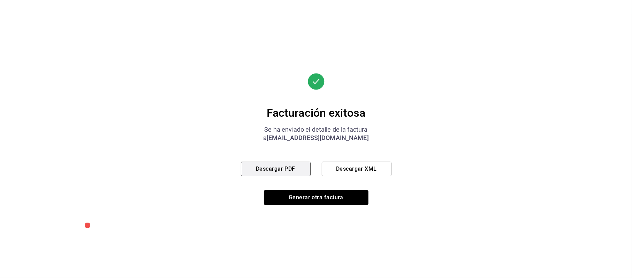
click at [260, 164] on button "Descargar PDF" at bounding box center [276, 169] width 70 height 15
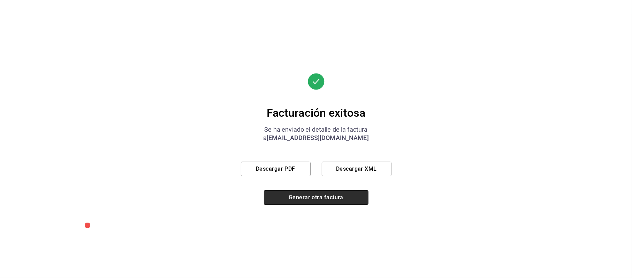
click at [339, 202] on button "Generar otra factura" at bounding box center [316, 197] width 105 height 15
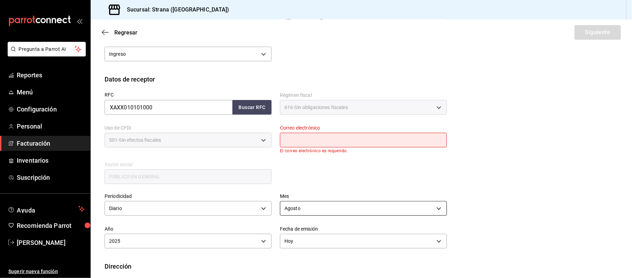
scroll to position [0, 0]
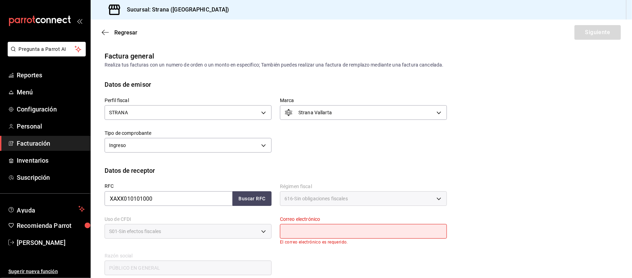
click at [316, 232] on input "text" at bounding box center [363, 231] width 167 height 15
type input "stranavallarta@grupoalme.com"
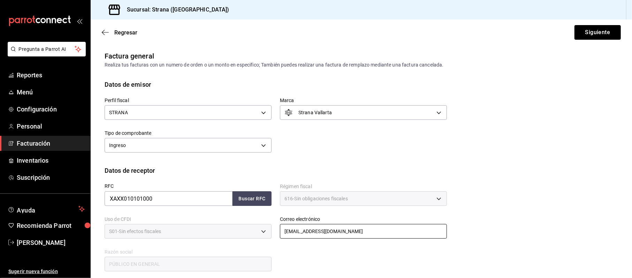
scroll to position [123, 0]
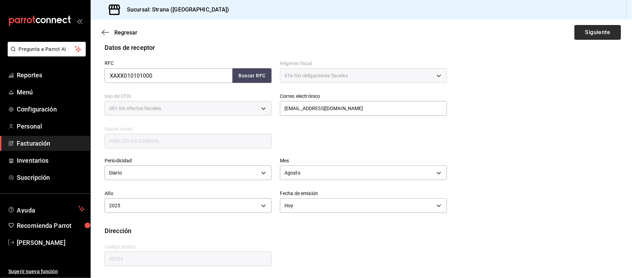
click at [584, 33] on button "Siguiente" at bounding box center [597, 32] width 46 height 15
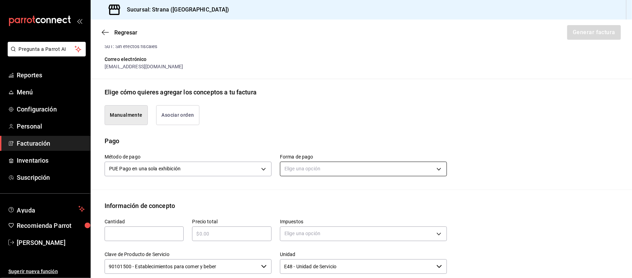
click at [318, 165] on body "Pregunta a Parrot AI Reportes Menú Configuración Personal Facturación Inventari…" at bounding box center [316, 139] width 632 height 278
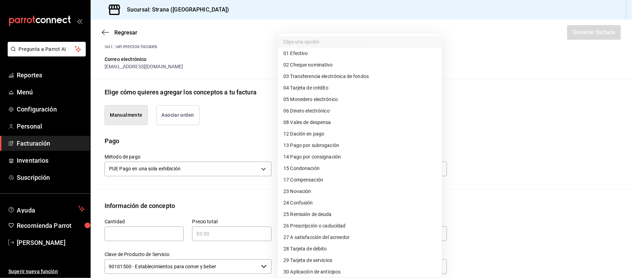
click at [314, 83] on li "04 Tarjeta de crédito" at bounding box center [360, 87] width 164 height 11
type input "04"
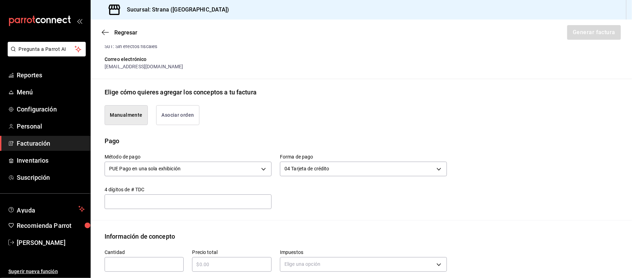
click at [127, 261] on input "text" at bounding box center [144, 264] width 79 height 8
type input "1"
type input "$263894.71"
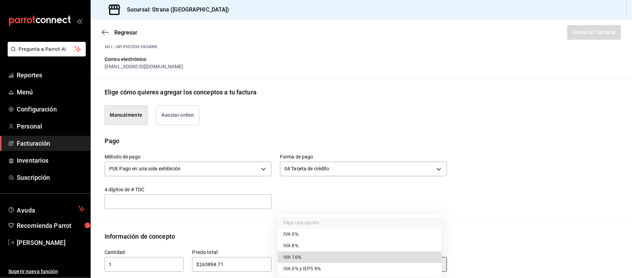
type input "IVA_16"
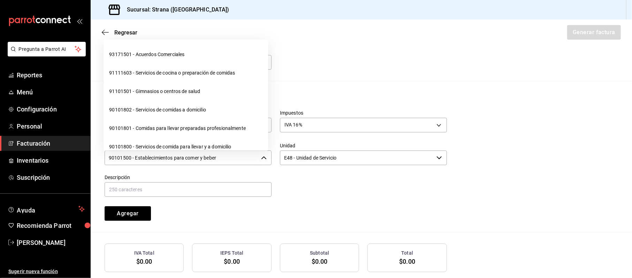
click at [152, 161] on input "90101500 - Establecimientos para comer y beber" at bounding box center [182, 158] width 154 height 15
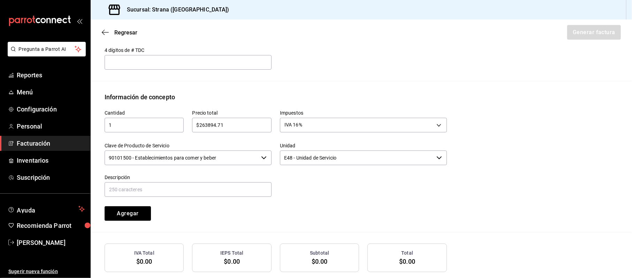
click at [198, 162] on input "90101500 - Establecimientos para comer y beber" at bounding box center [182, 158] width 154 height 15
drag, startPoint x: 208, startPoint y: 162, endPoint x: 195, endPoint y: 156, distance: 13.6
click at [194, 155] on div "Cantidad 1 ​ Precio total $263894.71 ​ Impuestos IVA 16% IVA_16 Clave de Produc…" at bounding box center [271, 161] width 351 height 119
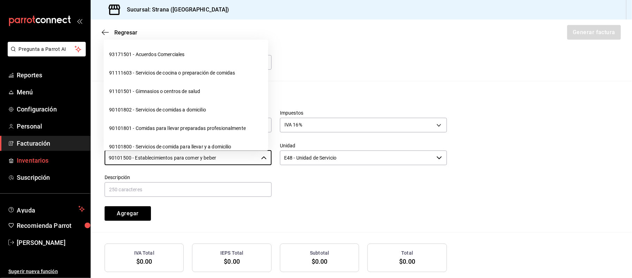
drag, startPoint x: 229, startPoint y: 159, endPoint x: 0, endPoint y: 163, distance: 228.6
click at [0, 163] on div "Pregunta a Parrot AI Reportes Menú Configuración Personal Facturación Inventari…" at bounding box center [316, 139] width 632 height 278
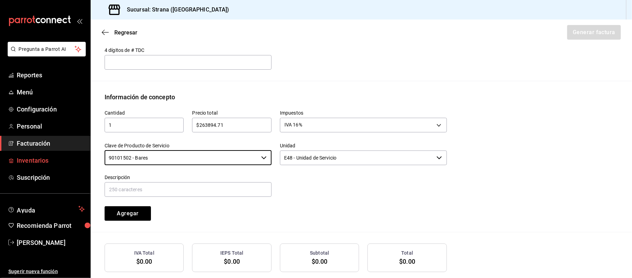
type input "90101502 - Bares"
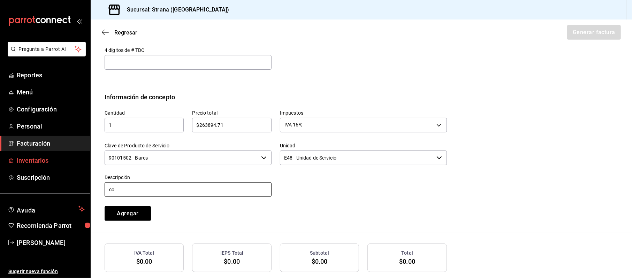
type input "c"
type input "CONSUMO"
click at [105, 206] on button "Agregar" at bounding box center [128, 213] width 46 height 15
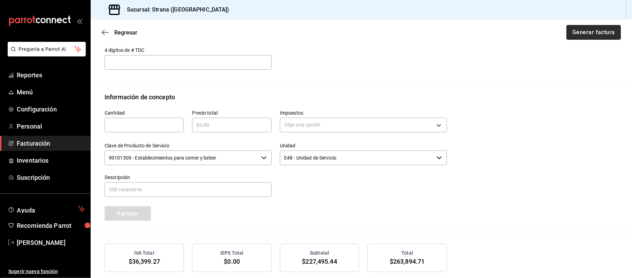
click at [582, 37] on button "Generar factura" at bounding box center [593, 32] width 54 height 15
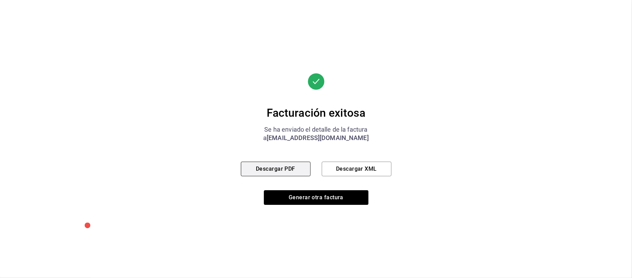
click at [291, 169] on button "Descargar PDF" at bounding box center [276, 169] width 70 height 15
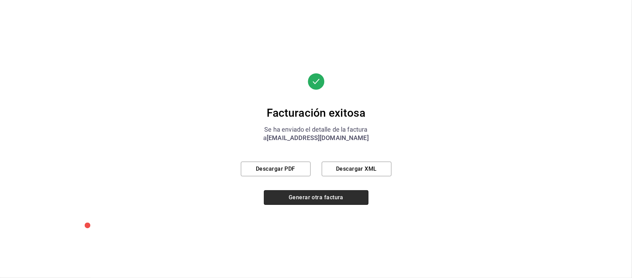
drag, startPoint x: 295, startPoint y: 204, endPoint x: 297, endPoint y: 198, distance: 6.3
click at [295, 204] on button "Generar otra factura" at bounding box center [316, 197] width 105 height 15
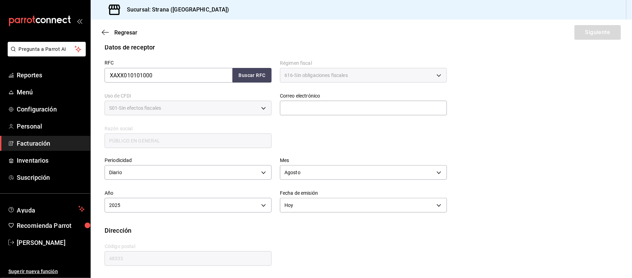
scroll to position [91, 0]
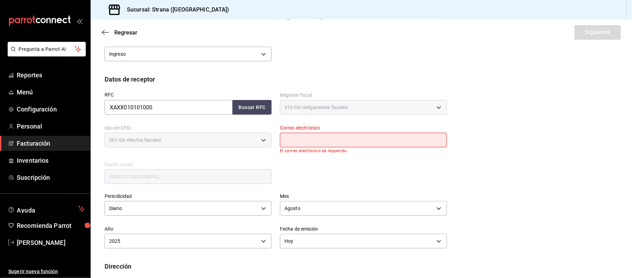
click at [307, 138] on input "text" at bounding box center [363, 140] width 167 height 15
type input "stranavallarta@grupoalme.com"
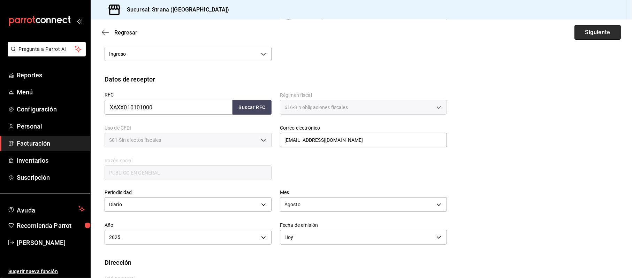
click at [589, 35] on button "Siguiente" at bounding box center [597, 32] width 46 height 15
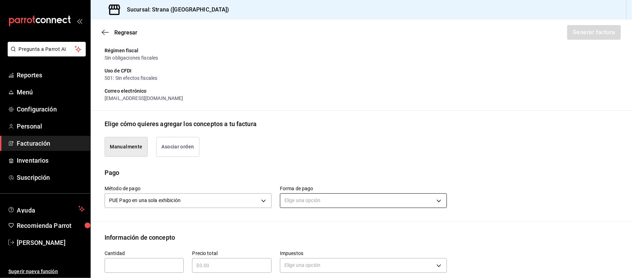
click at [312, 204] on body "Pregunta a Parrot AI Reportes Menú Configuración Personal Facturación Inventari…" at bounding box center [316, 139] width 632 height 278
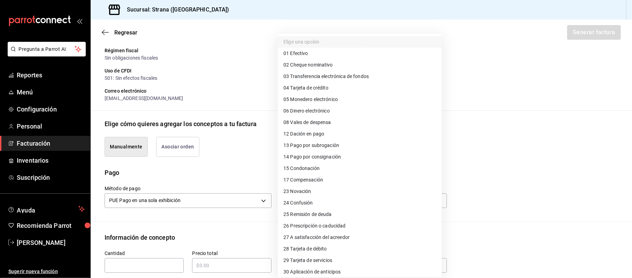
drag, startPoint x: 322, startPoint y: 248, endPoint x: 179, endPoint y: 223, distance: 145.1
click at [322, 249] on span "28 Tarjeta de débito" at bounding box center [305, 248] width 44 height 7
type input "28"
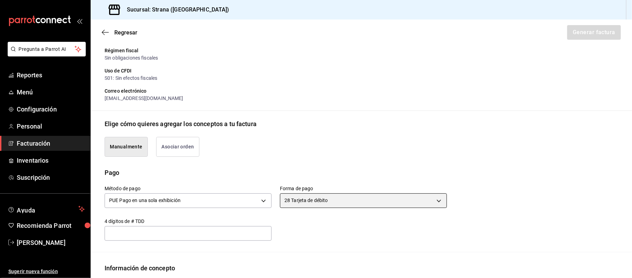
scroll to position [184, 0]
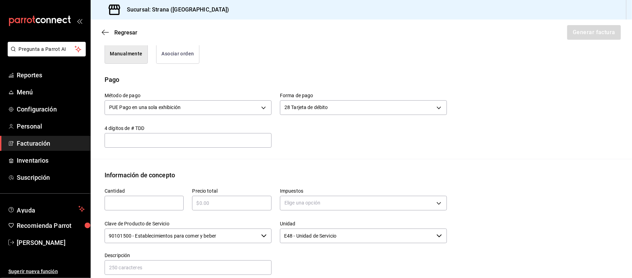
click at [121, 210] on div "​" at bounding box center [144, 203] width 79 height 15
type input "1"
type input "$174356.17"
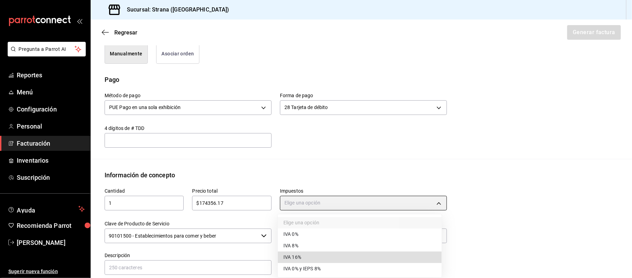
type input "IVA_16"
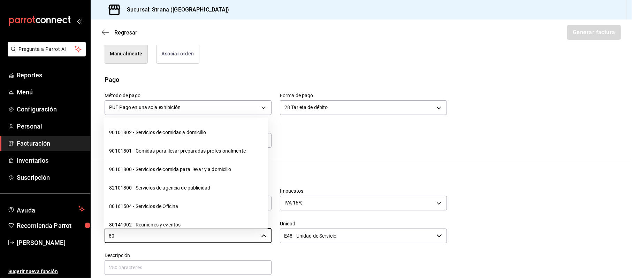
type input "8"
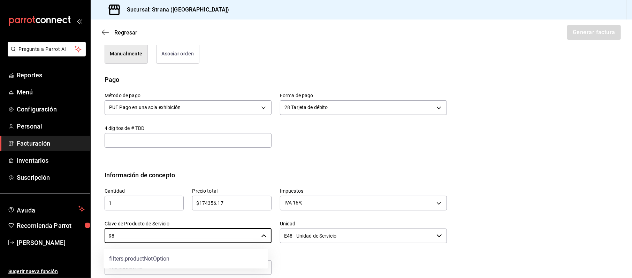
type input "9"
type input "90101502 - Bares"
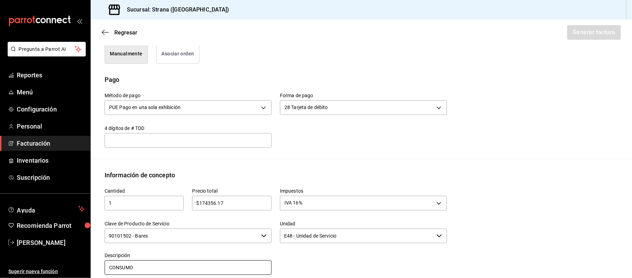
type input "CONSUMO"
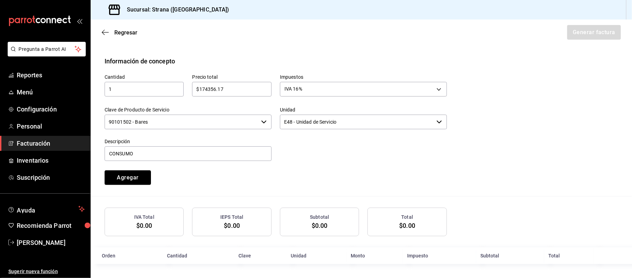
click at [105, 170] on button "Agregar" at bounding box center [128, 177] width 46 height 15
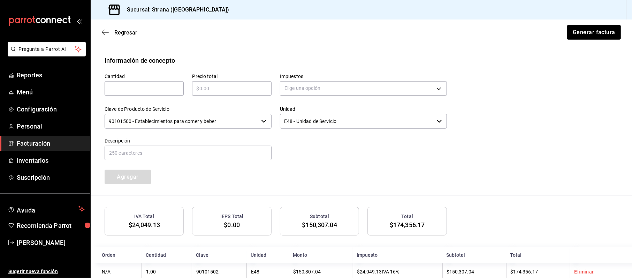
scroll to position [73, 0]
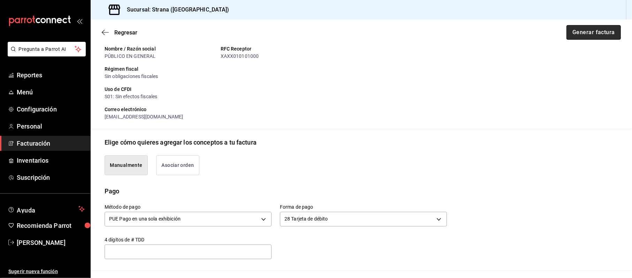
click at [603, 28] on button "Generar factura" at bounding box center [593, 32] width 54 height 15
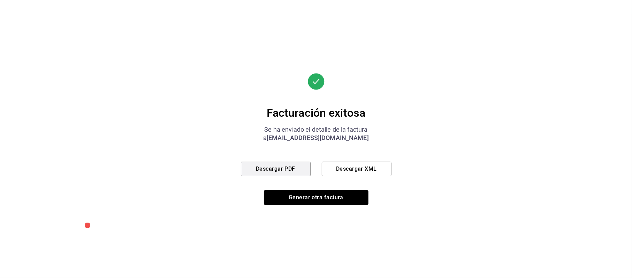
click at [255, 165] on button "Descargar PDF" at bounding box center [276, 169] width 70 height 15
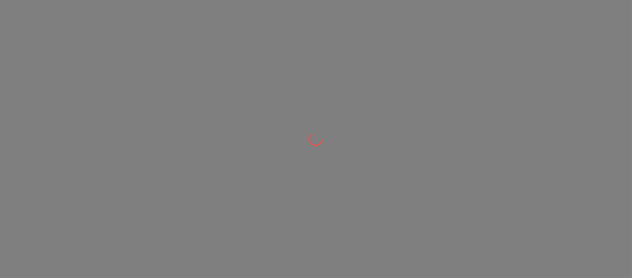
click at [435, 72] on div at bounding box center [316, 139] width 632 height 278
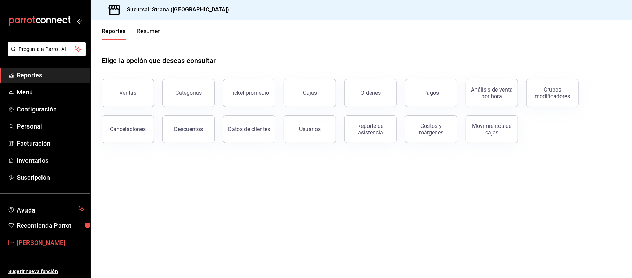
click at [38, 241] on span "Cinthia Sarahi" at bounding box center [51, 242] width 68 height 9
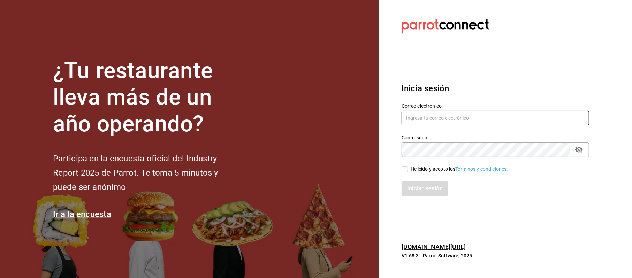
click at [459, 124] on input "text" at bounding box center [494, 118] width 187 height 15
type input "ANIMA.PV@HOTMAIL.COM"
click at [425, 171] on div "He leído y acepto los Términos y condiciones." at bounding box center [460, 169] width 98 height 7
click at [408, 171] on input "He leído y acepto los Términos y condiciones." at bounding box center [404, 169] width 6 height 6
checkbox input "true"
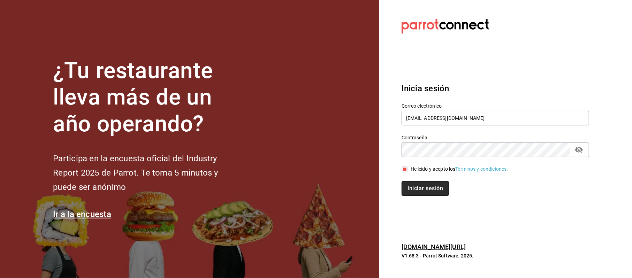
click at [424, 187] on button "Iniciar sesión" at bounding box center [424, 188] width 47 height 15
click at [445, 96] on div "Correo electrónico ANIMA.PV@HOTMAIL.COM" at bounding box center [491, 111] width 196 height 32
click at [420, 186] on div "Iniciar sesión" at bounding box center [494, 188] width 187 height 15
click at [428, 190] on div "Iniciar sesión" at bounding box center [494, 188] width 187 height 15
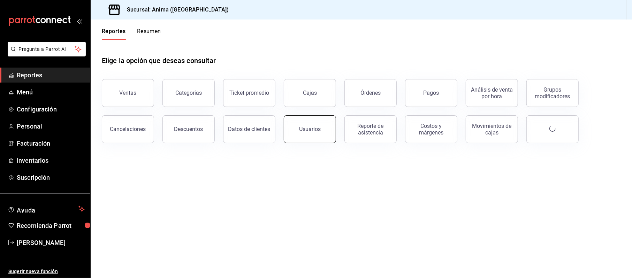
click at [294, 130] on button "Usuarios" at bounding box center [310, 129] width 52 height 28
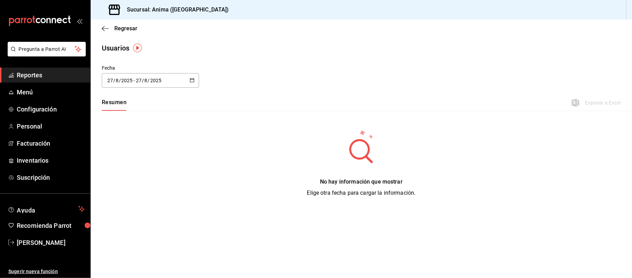
click at [146, 82] on input "8" at bounding box center [145, 81] width 3 height 6
click at [155, 183] on li "Rango de fechas" at bounding box center [135, 181] width 66 height 16
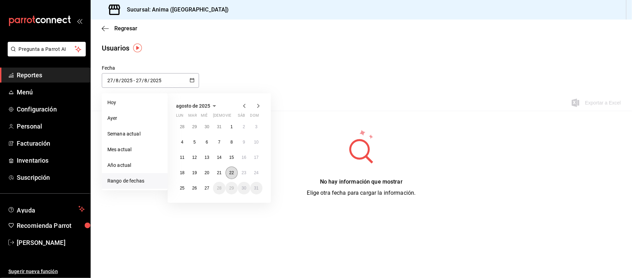
click at [229, 175] on button "22" at bounding box center [231, 173] width 12 height 13
type input "[DATE]"
type input "22"
type input "[DATE]"
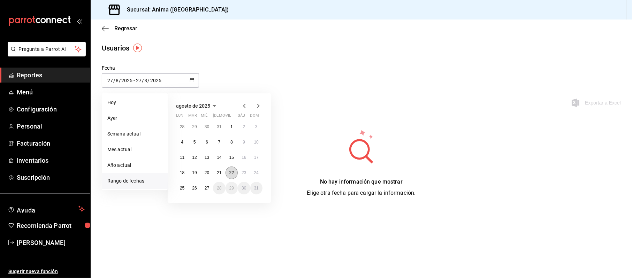
type input "22"
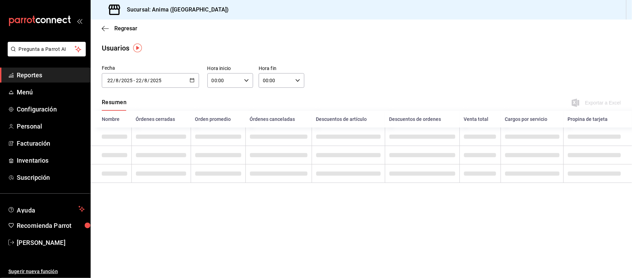
click at [230, 83] on input "00:00" at bounding box center [224, 81] width 34 height 14
click at [220, 92] on span "08" at bounding box center [219, 93] width 12 height 6
type input "08:00"
click at [284, 83] on div at bounding box center [316, 139] width 632 height 278
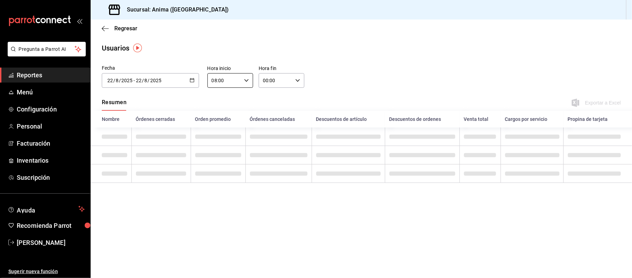
click at [283, 84] on input "00:00" at bounding box center [276, 81] width 34 height 14
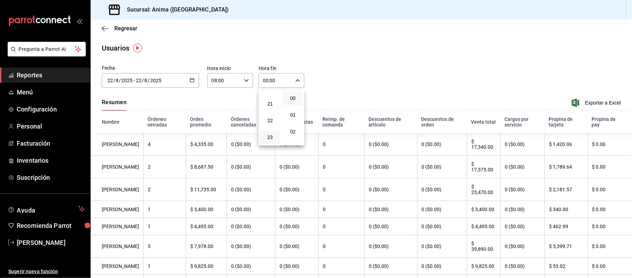
click at [268, 132] on button "23" at bounding box center [270, 137] width 20 height 14
click at [292, 134] on button "59" at bounding box center [293, 137] width 20 height 14
type input "23:59"
click at [402, 70] on div at bounding box center [316, 139] width 632 height 278
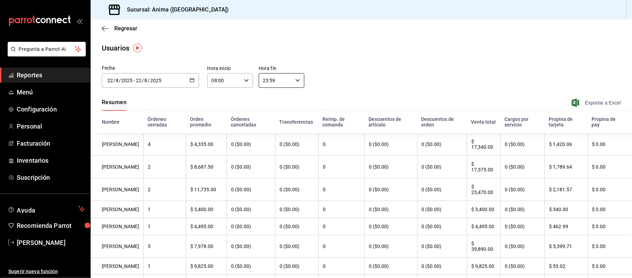
click at [605, 102] on span "Exportar a Excel" at bounding box center [597, 103] width 48 height 8
click at [149, 76] on div "[DATE] [DATE] - [DATE] [DATE]" at bounding box center [150, 80] width 97 height 15
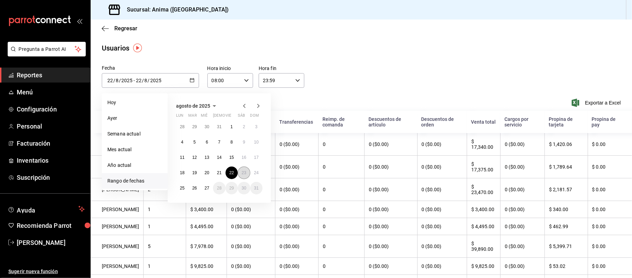
click at [241, 169] on button "23" at bounding box center [244, 173] width 12 height 13
type input "[DATE]"
type input "23"
type input "[DATE]"
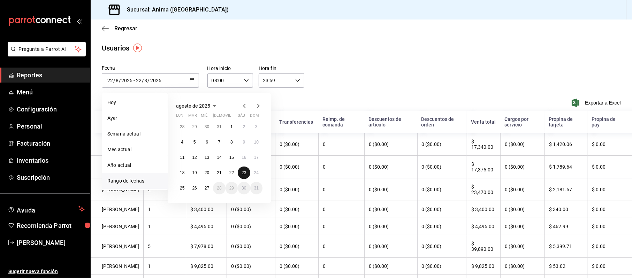
type input "23"
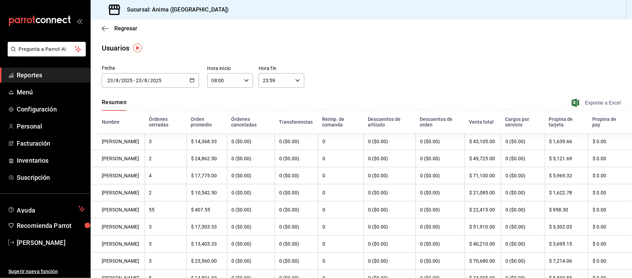
click at [597, 102] on span "Exportar a Excel" at bounding box center [597, 103] width 48 height 8
click at [153, 83] on input "2025" at bounding box center [156, 81] width 12 height 6
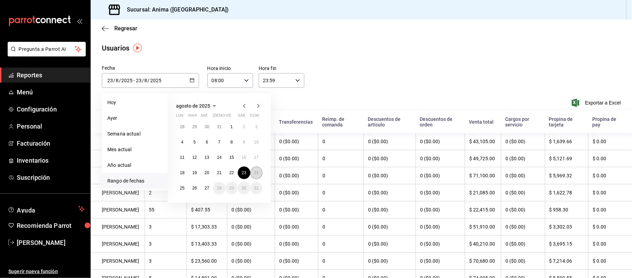
click at [256, 168] on button "24" at bounding box center [256, 173] width 12 height 13
type input "[DATE]"
type input "24"
type input "[DATE]"
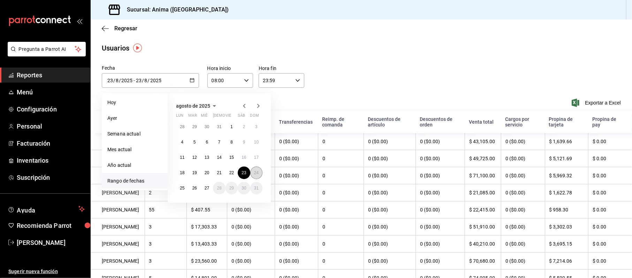
type input "24"
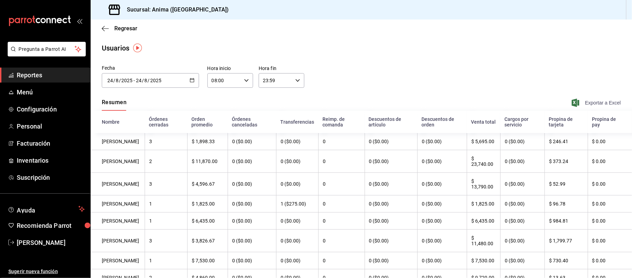
click at [582, 99] on span "Exportar a Excel" at bounding box center [597, 103] width 48 height 8
click at [146, 82] on input "8" at bounding box center [145, 81] width 3 height 6
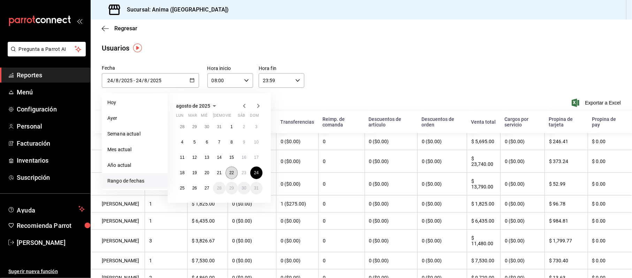
click at [226, 173] on button "22" at bounding box center [231, 173] width 12 height 13
click at [254, 176] on button "24" at bounding box center [256, 173] width 12 height 13
type input "[DATE]"
type input "22"
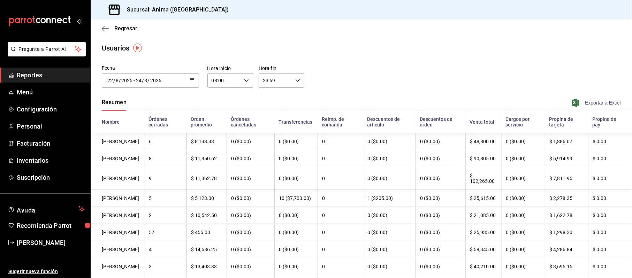
click at [605, 102] on span "Exportar a Excel" at bounding box center [597, 103] width 48 height 8
click at [573, 99] on button "Exportar a Excel" at bounding box center [597, 103] width 48 height 8
click at [304, 12] on div "Sucursal: Anima ([GEOGRAPHIC_DATA])" at bounding box center [361, 10] width 541 height 20
click at [25, 77] on span "Reportes" at bounding box center [51, 74] width 68 height 9
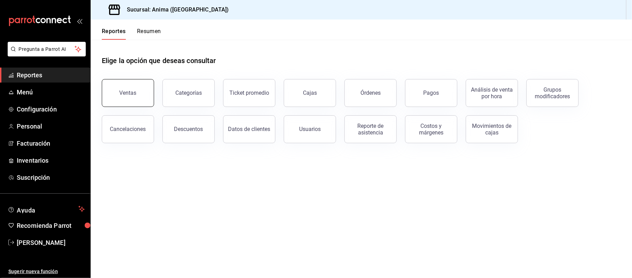
click at [137, 101] on button "Ventas" at bounding box center [128, 93] width 52 height 28
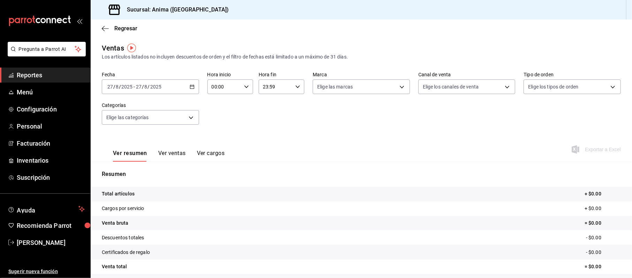
click at [45, 73] on span "Reportes" at bounding box center [51, 74] width 68 height 9
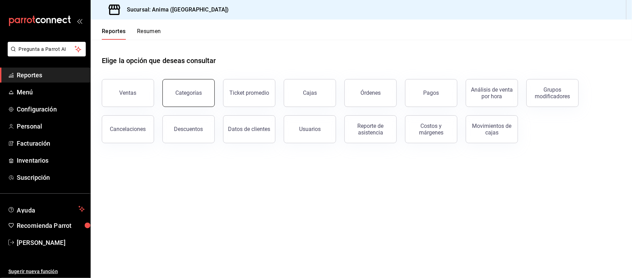
click at [178, 105] on button "Categorías" at bounding box center [188, 93] width 52 height 28
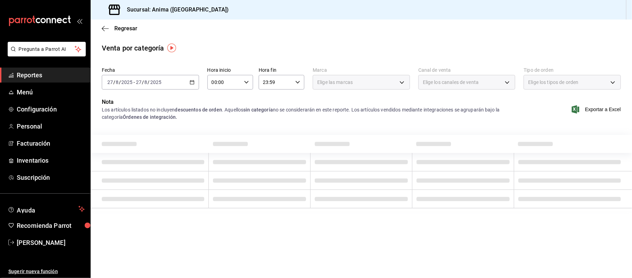
click at [159, 85] on input "2025" at bounding box center [156, 82] width 12 height 6
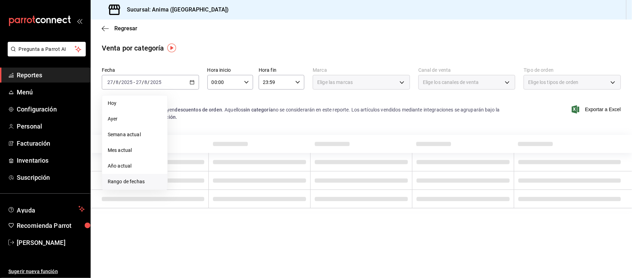
click at [145, 179] on span "Rango de fechas" at bounding box center [135, 181] width 54 height 7
click at [234, 174] on button "22" at bounding box center [231, 174] width 12 height 13
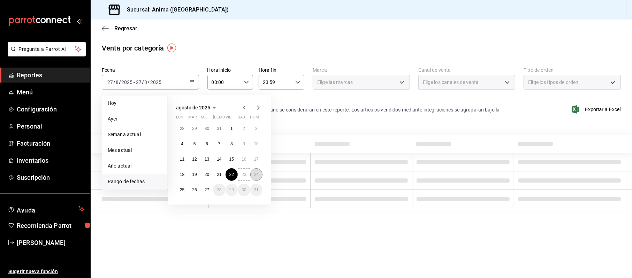
click at [253, 173] on button "24" at bounding box center [256, 174] width 12 height 13
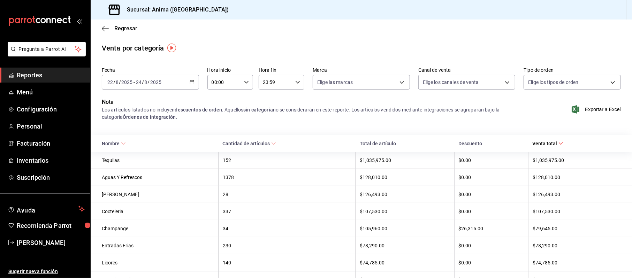
click at [121, 146] on icon at bounding box center [123, 143] width 5 height 5
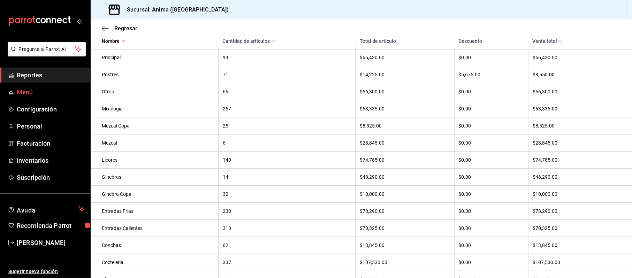
scroll to position [262, 0]
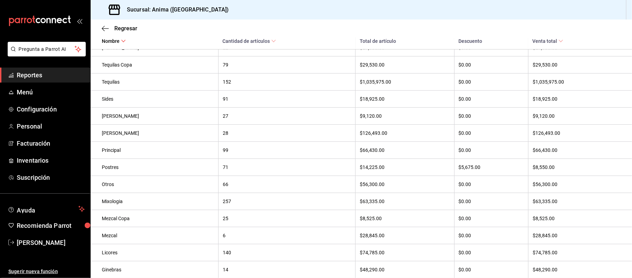
click at [48, 75] on span "Reportes" at bounding box center [51, 74] width 68 height 9
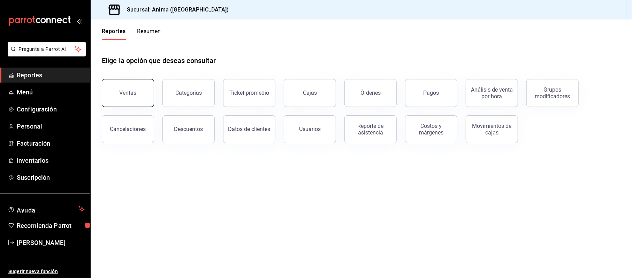
click at [119, 91] on button "Ventas" at bounding box center [128, 93] width 52 height 28
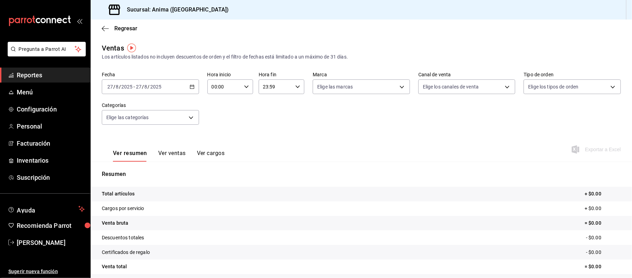
drag, startPoint x: 172, startPoint y: 82, endPoint x: 178, endPoint y: 131, distance: 49.5
click at [172, 82] on div "[DATE] [DATE] - [DATE] [DATE]" at bounding box center [150, 86] width 97 height 15
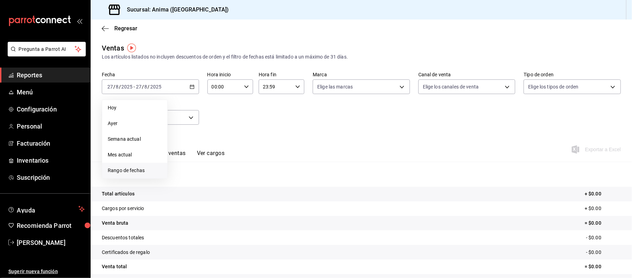
click at [150, 176] on li "Rango de fechas" at bounding box center [134, 171] width 65 height 16
click at [228, 177] on button "22" at bounding box center [231, 179] width 12 height 13
click at [255, 179] on abbr "24" at bounding box center [256, 179] width 5 height 5
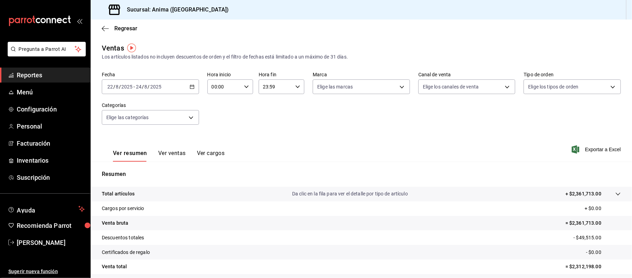
click at [358, 129] on div "Fecha [DATE] [DATE] - [DATE] [DATE] Hora inicio 00:00 Hora inicio Hora fin 23:5…" at bounding box center [361, 102] width 519 height 61
click at [447, 157] on div "Ver resumen Ver ventas Ver cargos Exportar a Excel" at bounding box center [361, 147] width 541 height 29
